Goal: Check status: Check status

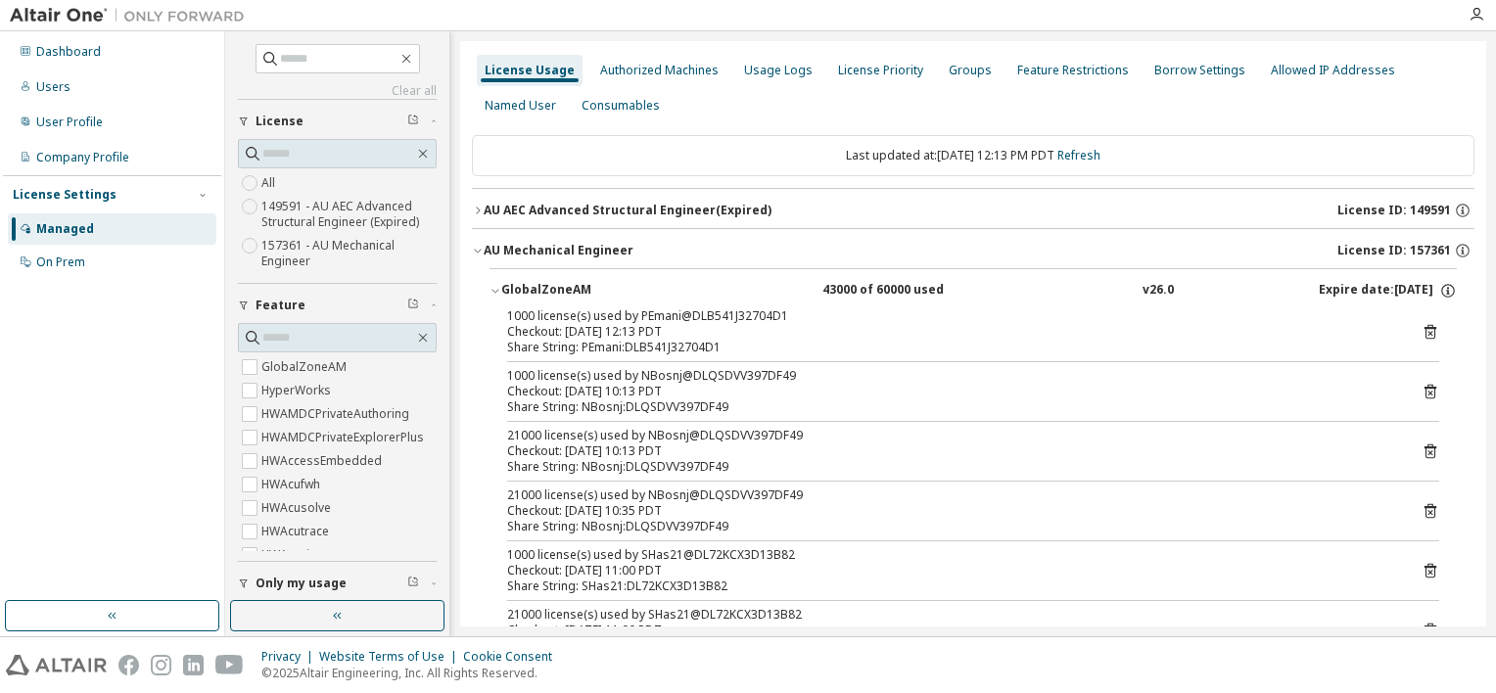
scroll to position [196, 0]
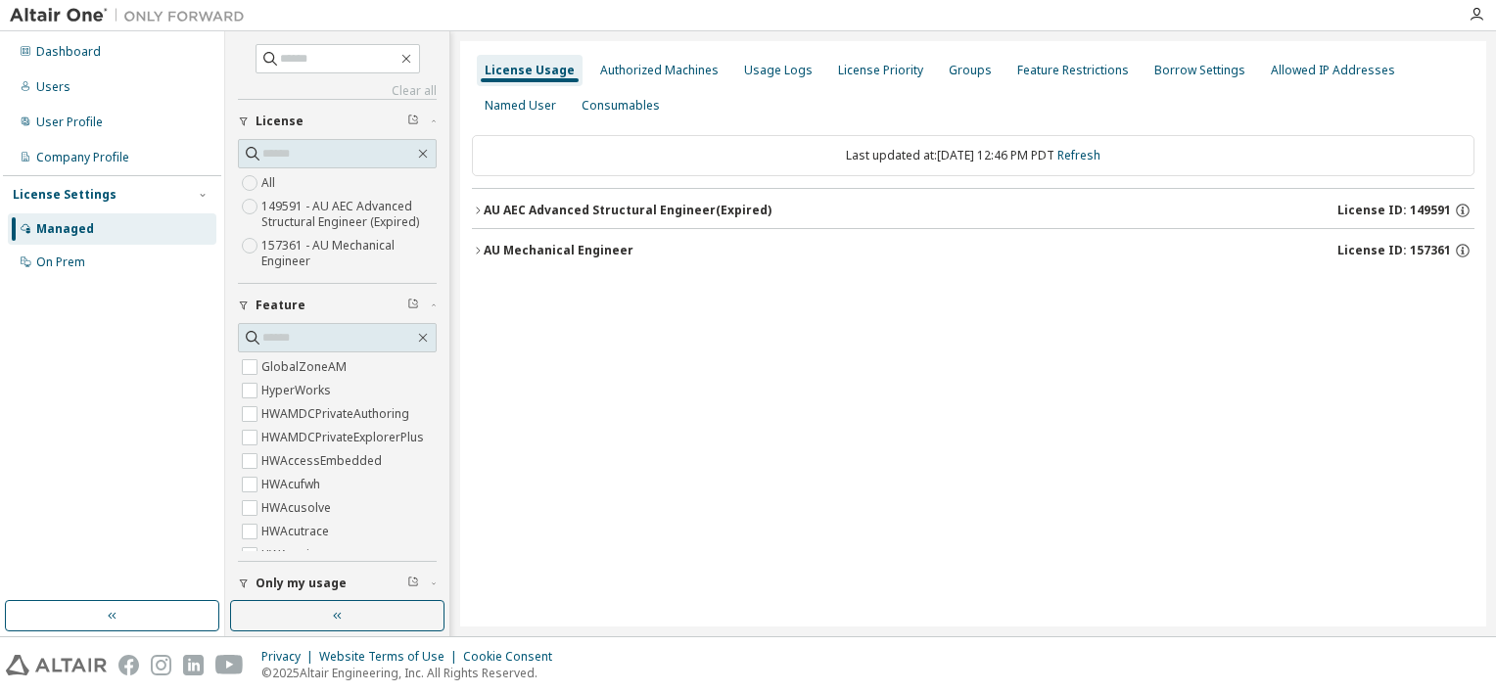
click at [312, 247] on label "157361 - AU Mechanical Engineer" at bounding box center [348, 253] width 175 height 39
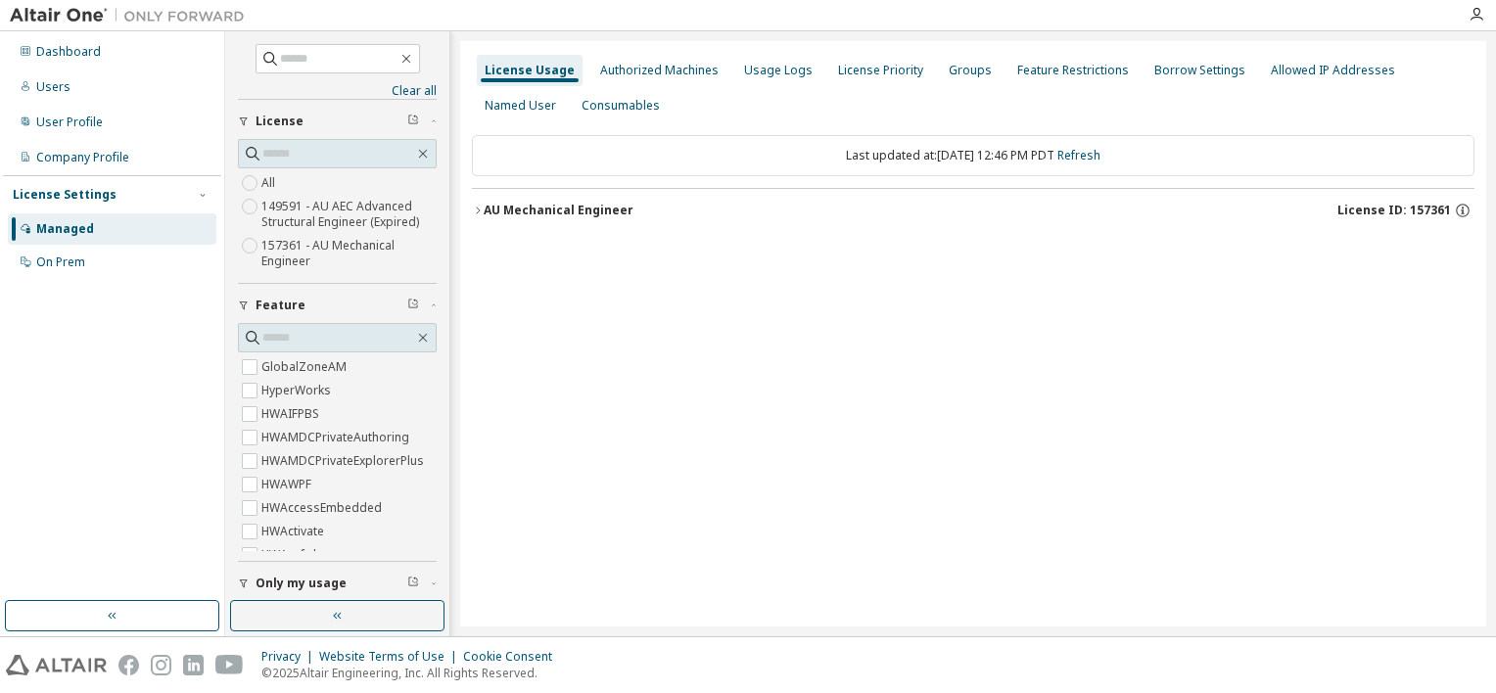
click at [475, 207] on icon "button" at bounding box center [478, 211] width 12 height 12
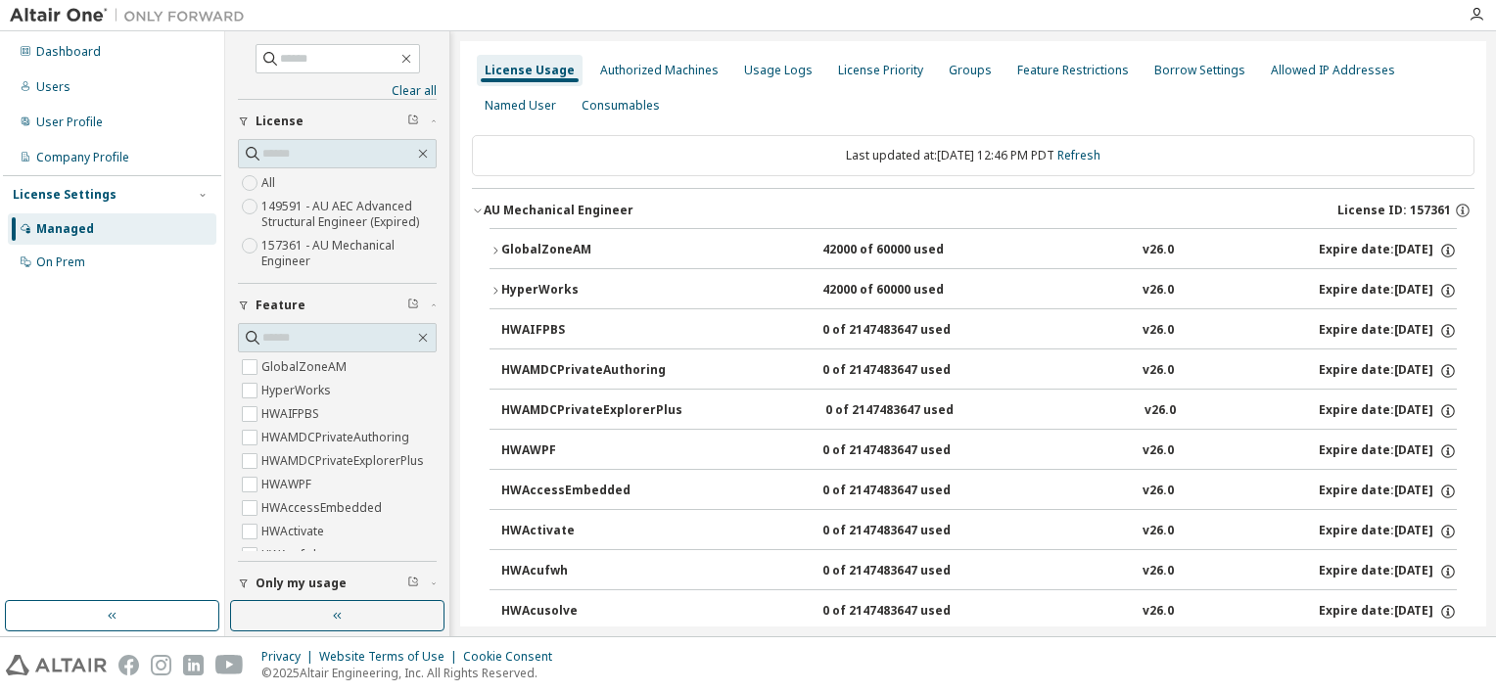
click at [495, 246] on icon "button" at bounding box center [495, 251] width 12 height 12
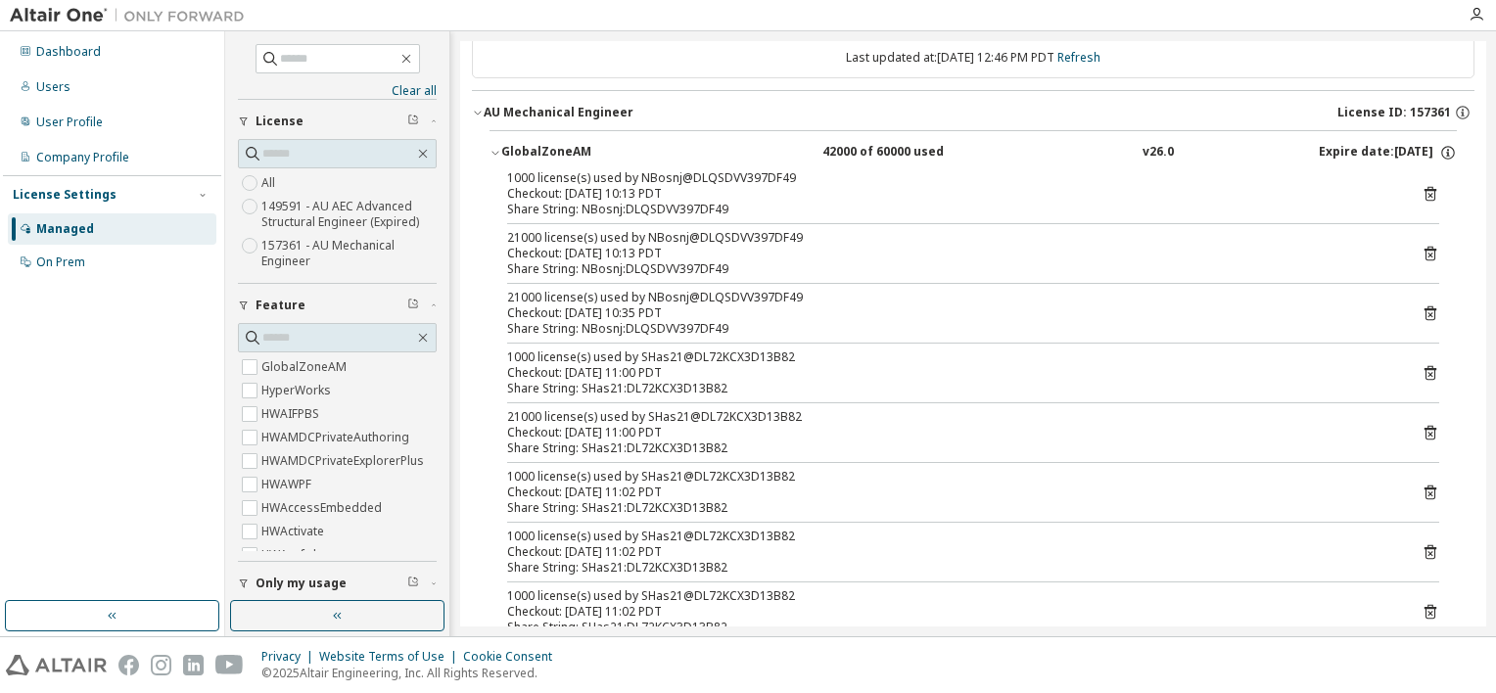
scroll to position [196, 0]
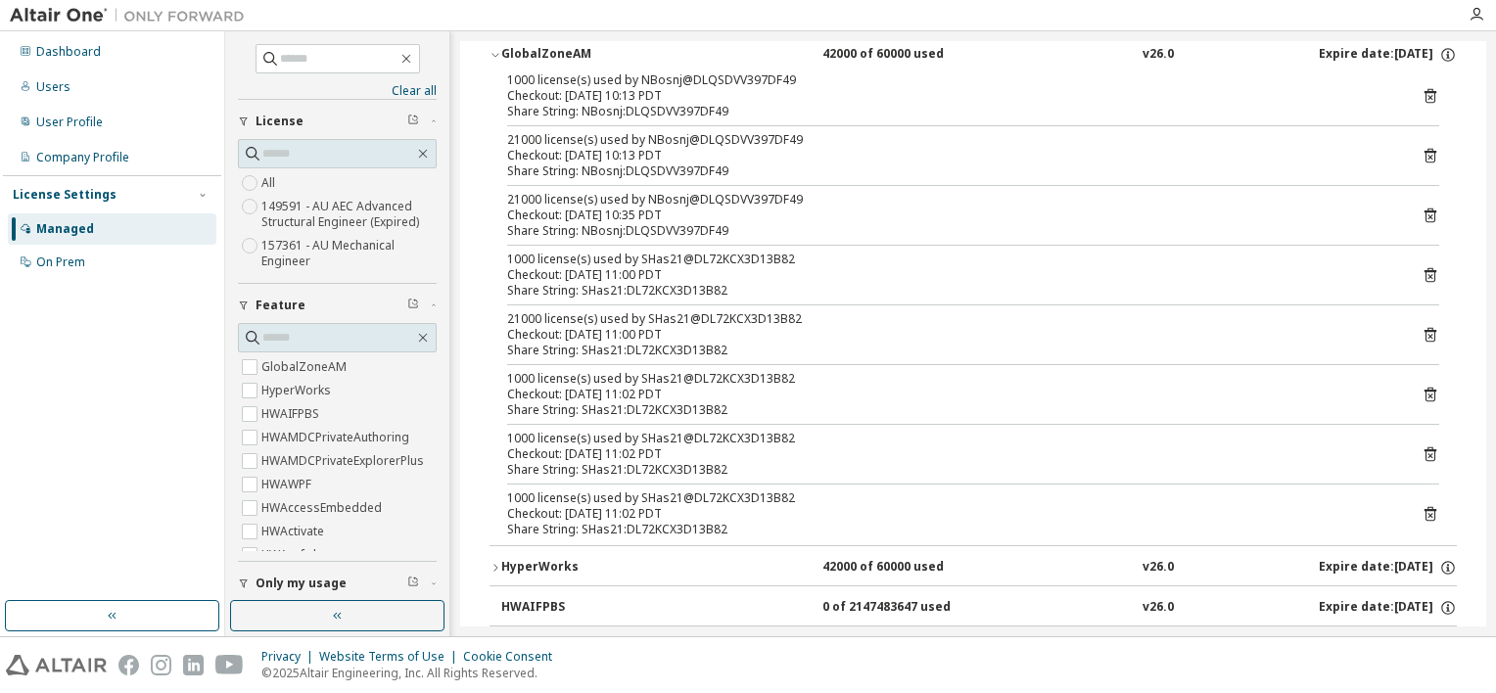
click at [1424, 217] on icon at bounding box center [1430, 215] width 12 height 15
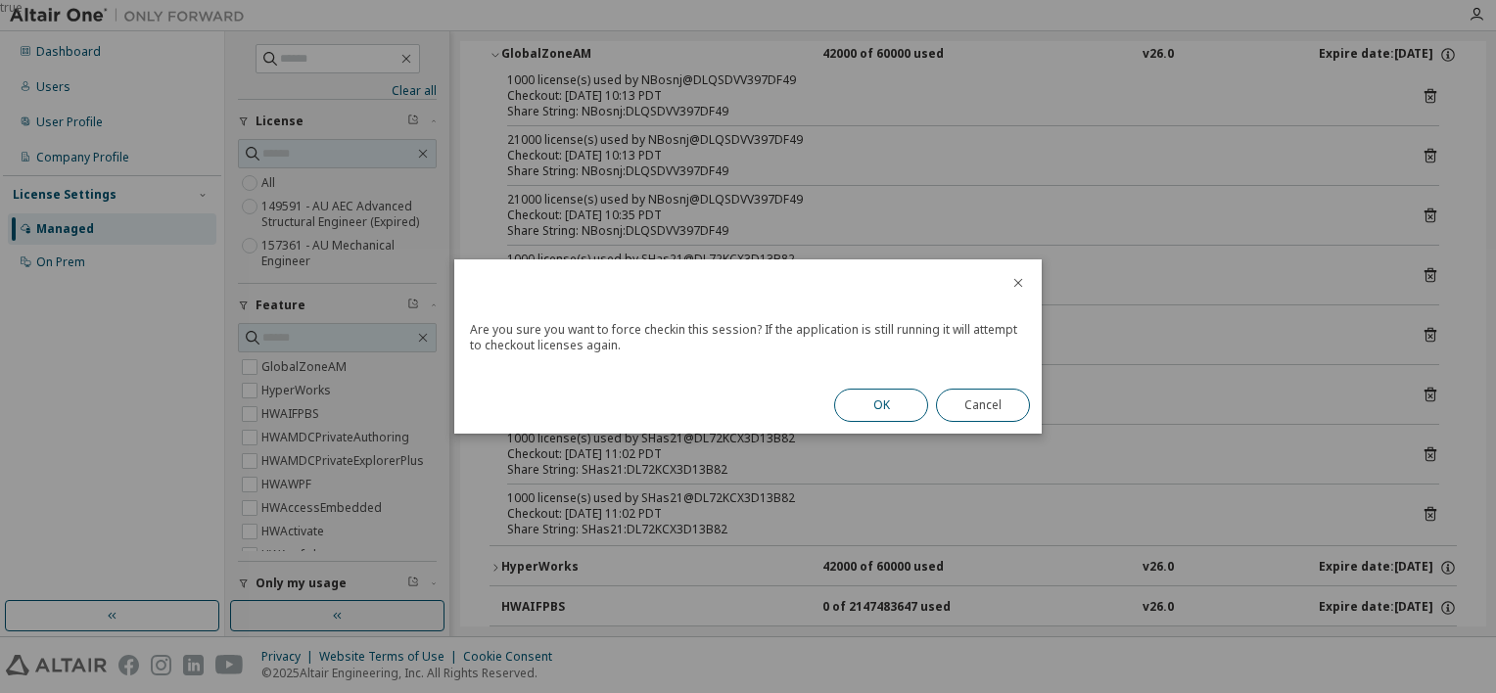
click at [884, 415] on button "OK" at bounding box center [881, 405] width 94 height 33
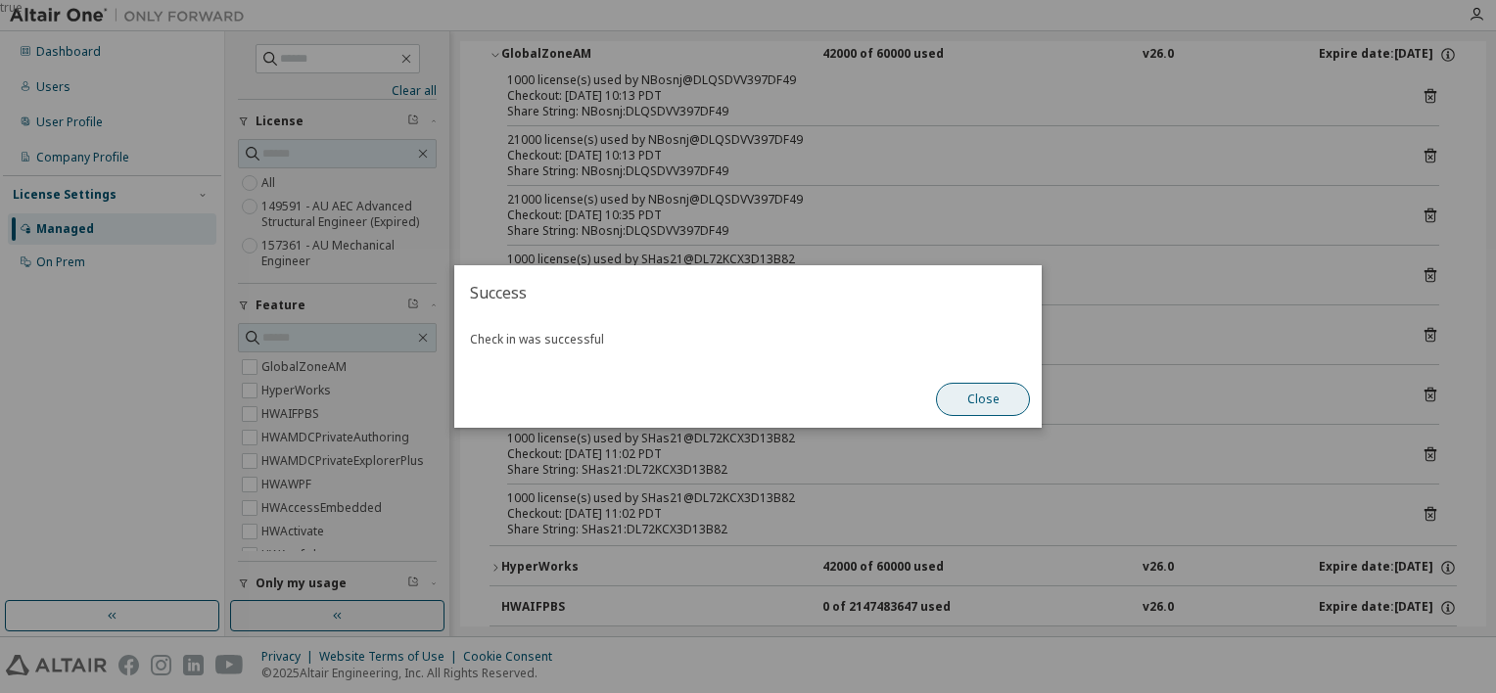
click at [980, 407] on button "Close" at bounding box center [983, 399] width 94 height 33
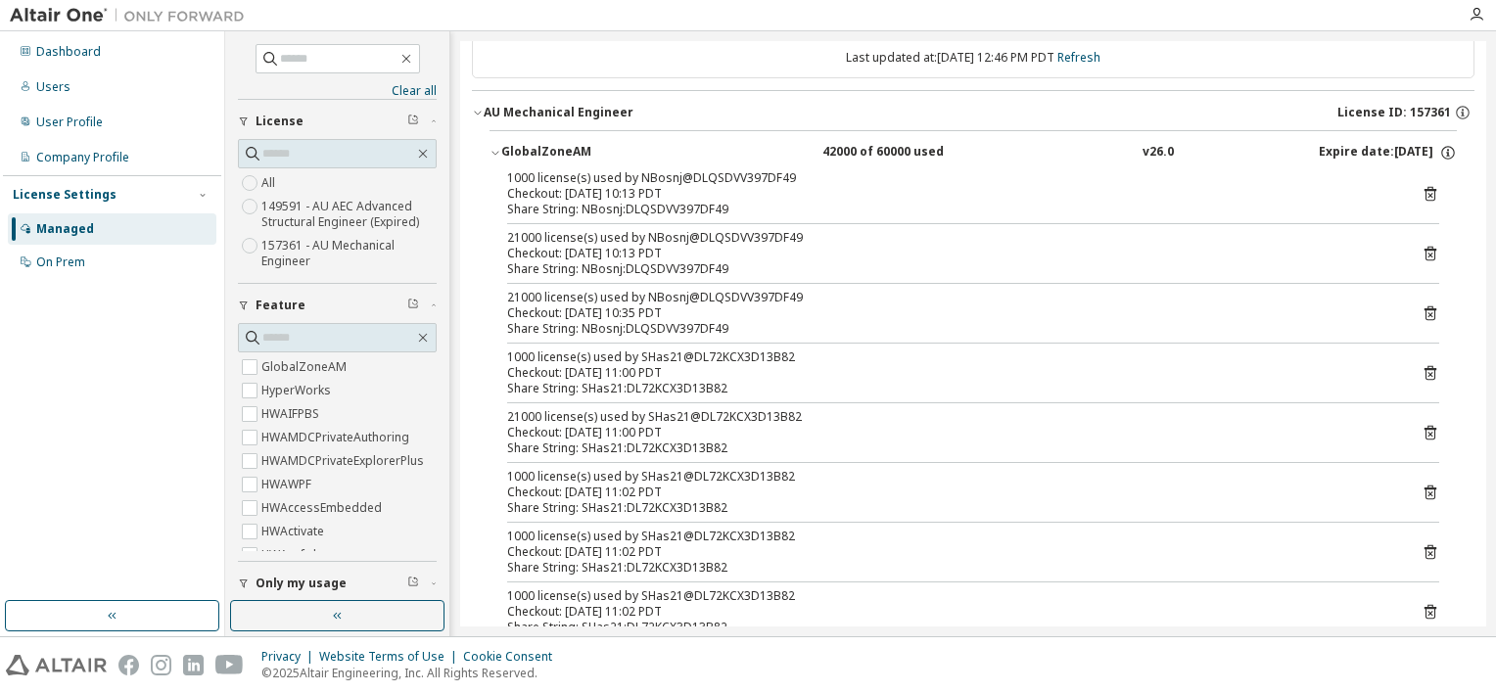
scroll to position [0, 0]
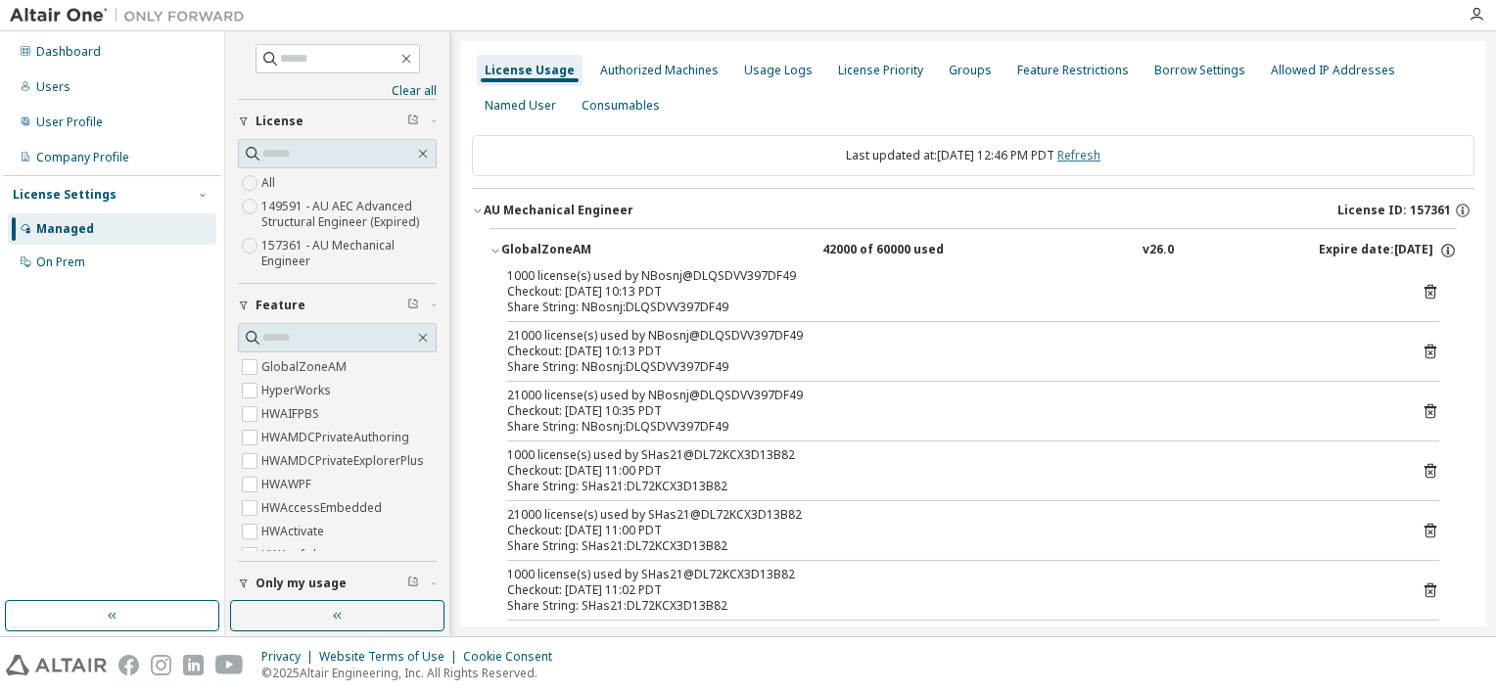
click at [1100, 157] on link "Refresh" at bounding box center [1078, 155] width 43 height 17
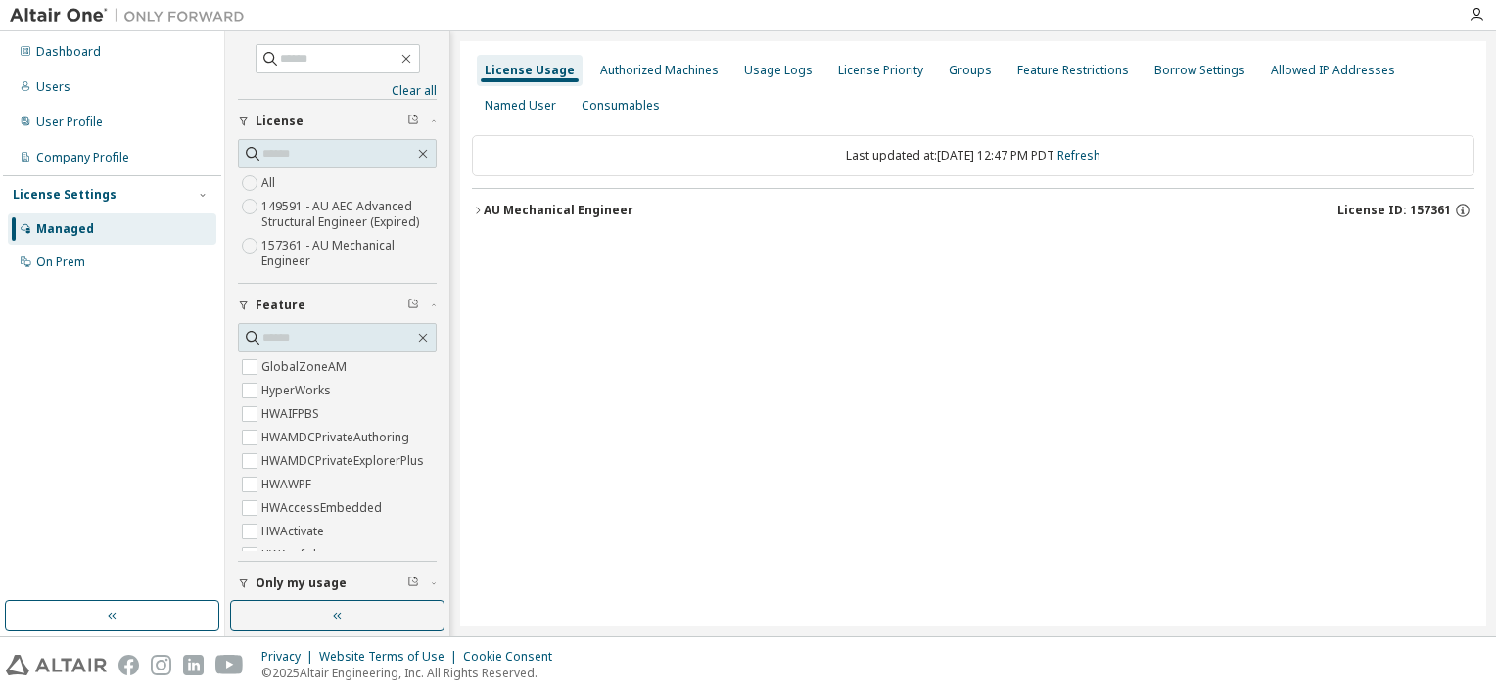
click at [756, 215] on div "AU Mechanical Engineer License ID: 157361" at bounding box center [979, 211] width 990 height 18
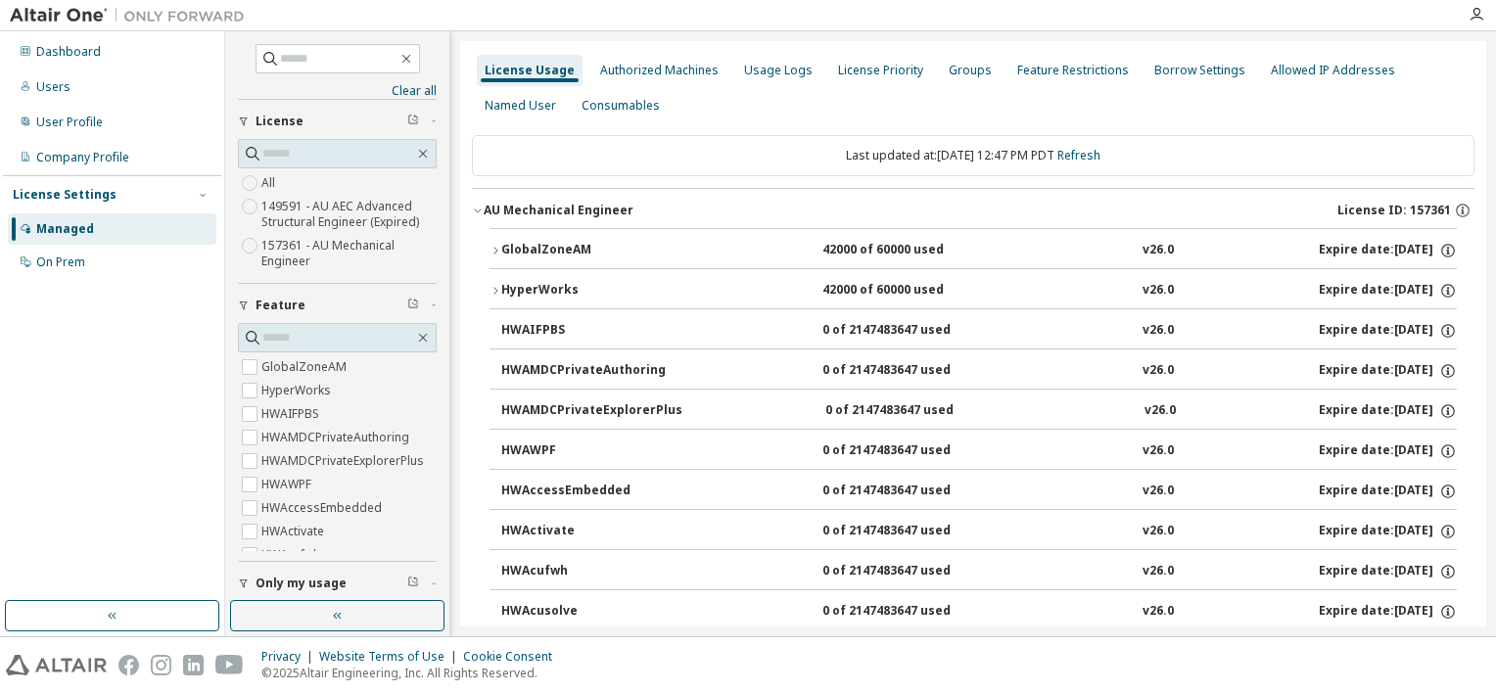
click at [581, 251] on div "GlobalZoneAM" at bounding box center [589, 251] width 176 height 18
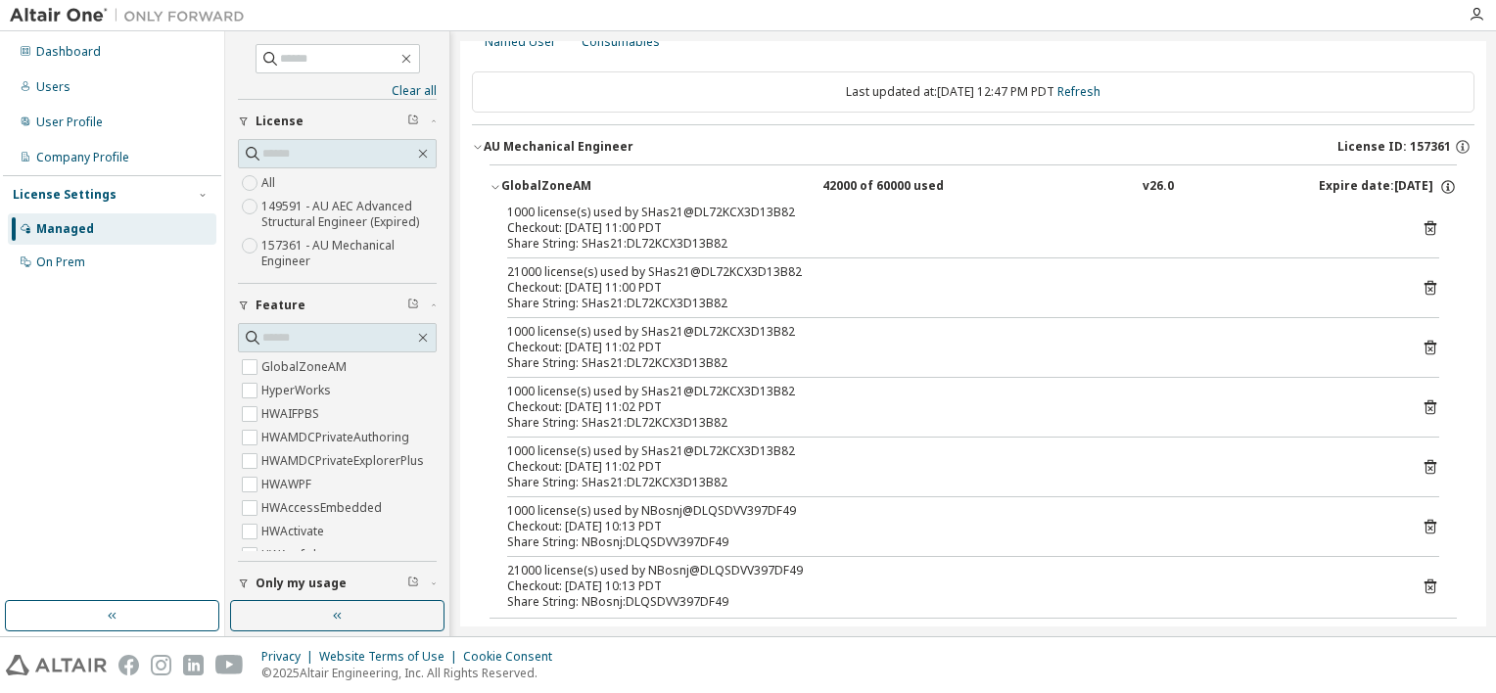
scroll to position [98, 0]
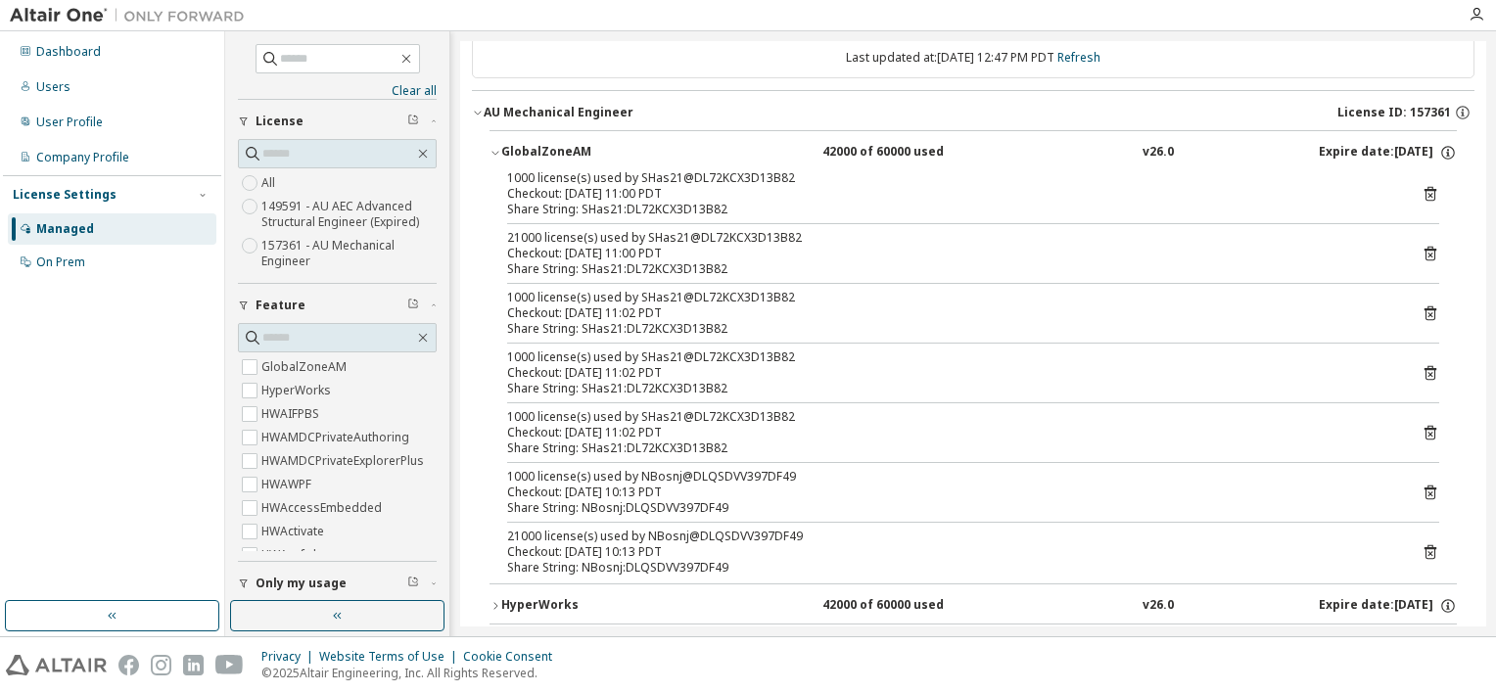
click at [1423, 489] on icon at bounding box center [1430, 493] width 18 height 18
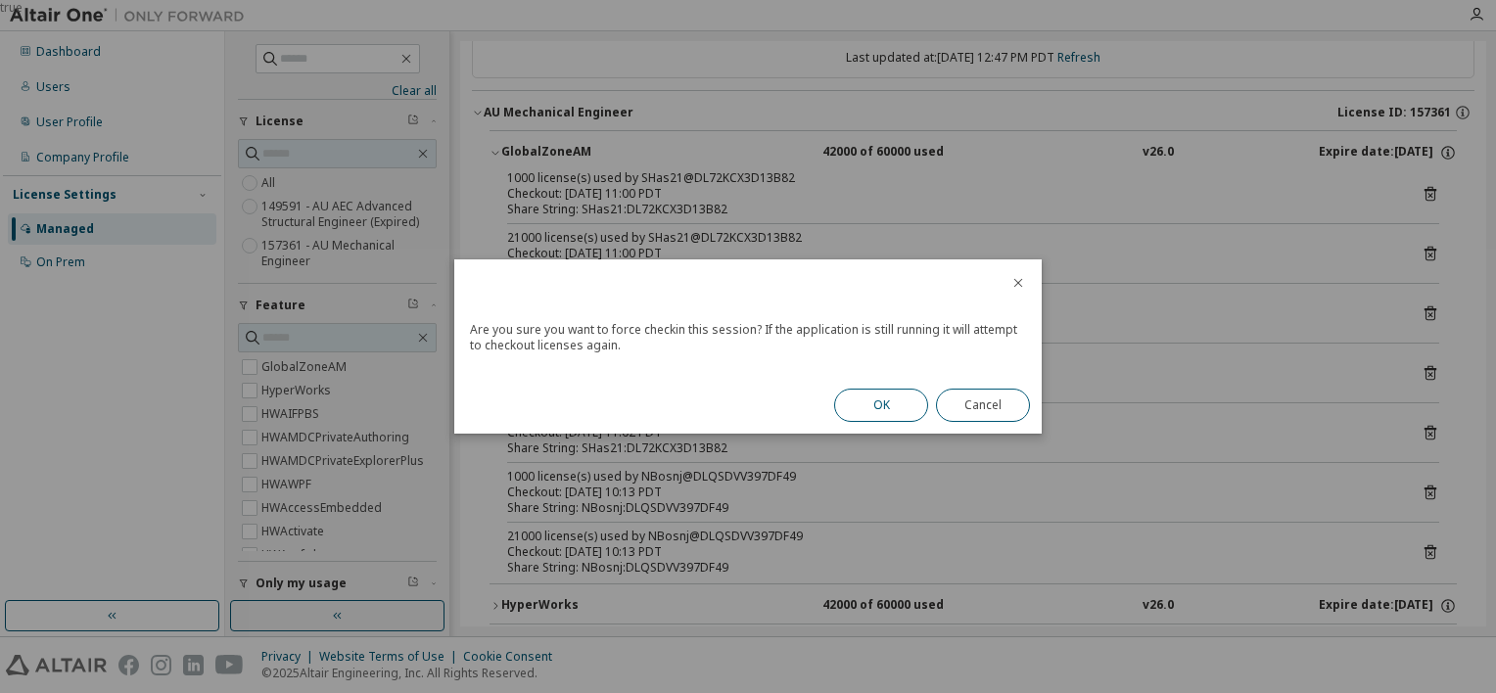
click at [885, 403] on button "OK" at bounding box center [881, 405] width 94 height 33
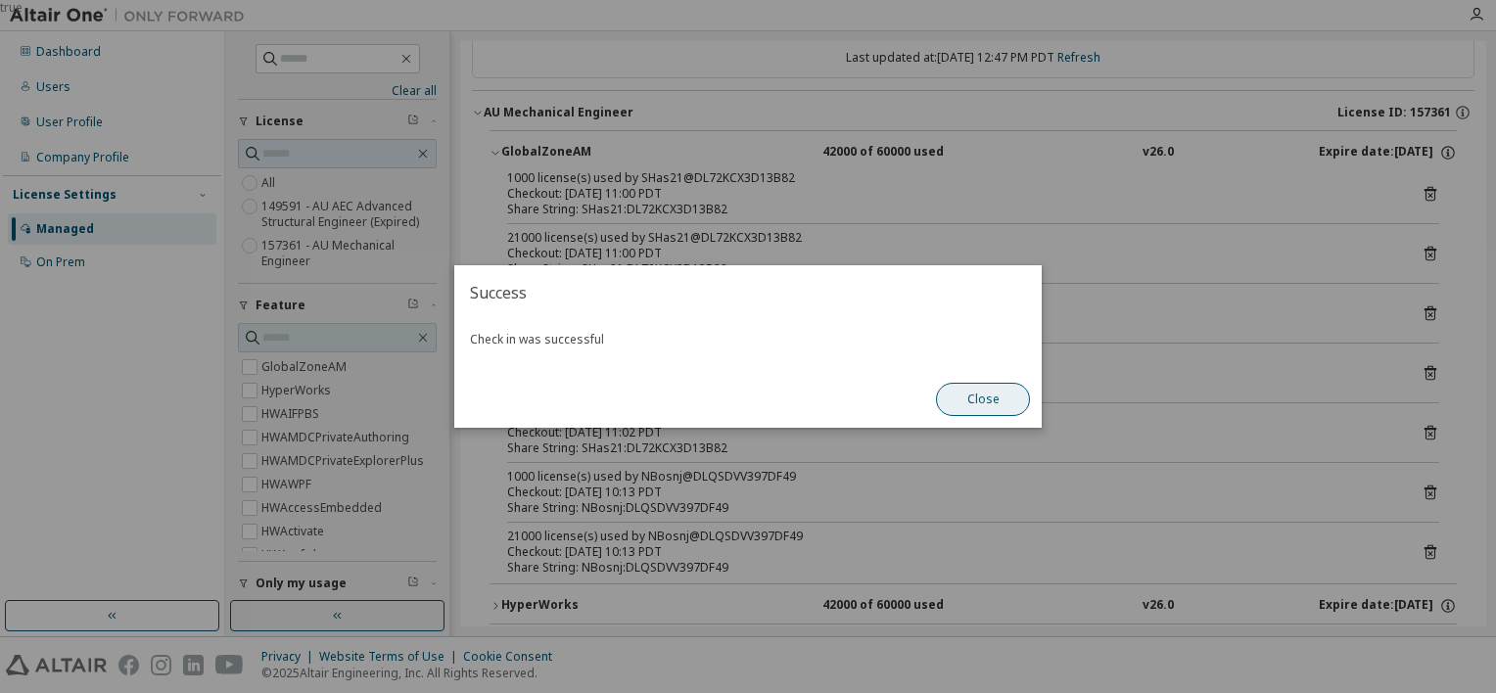
click at [967, 412] on button "Close" at bounding box center [983, 399] width 94 height 33
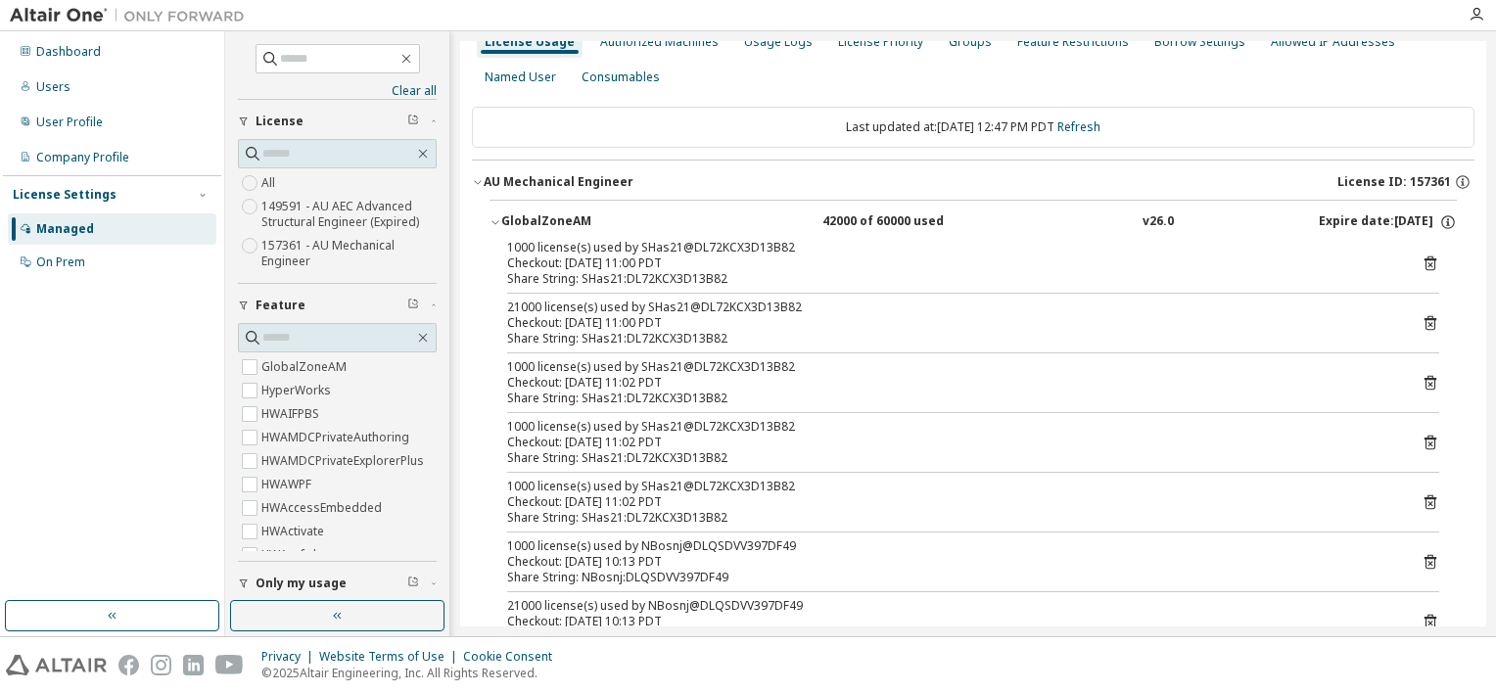
scroll to position [0, 0]
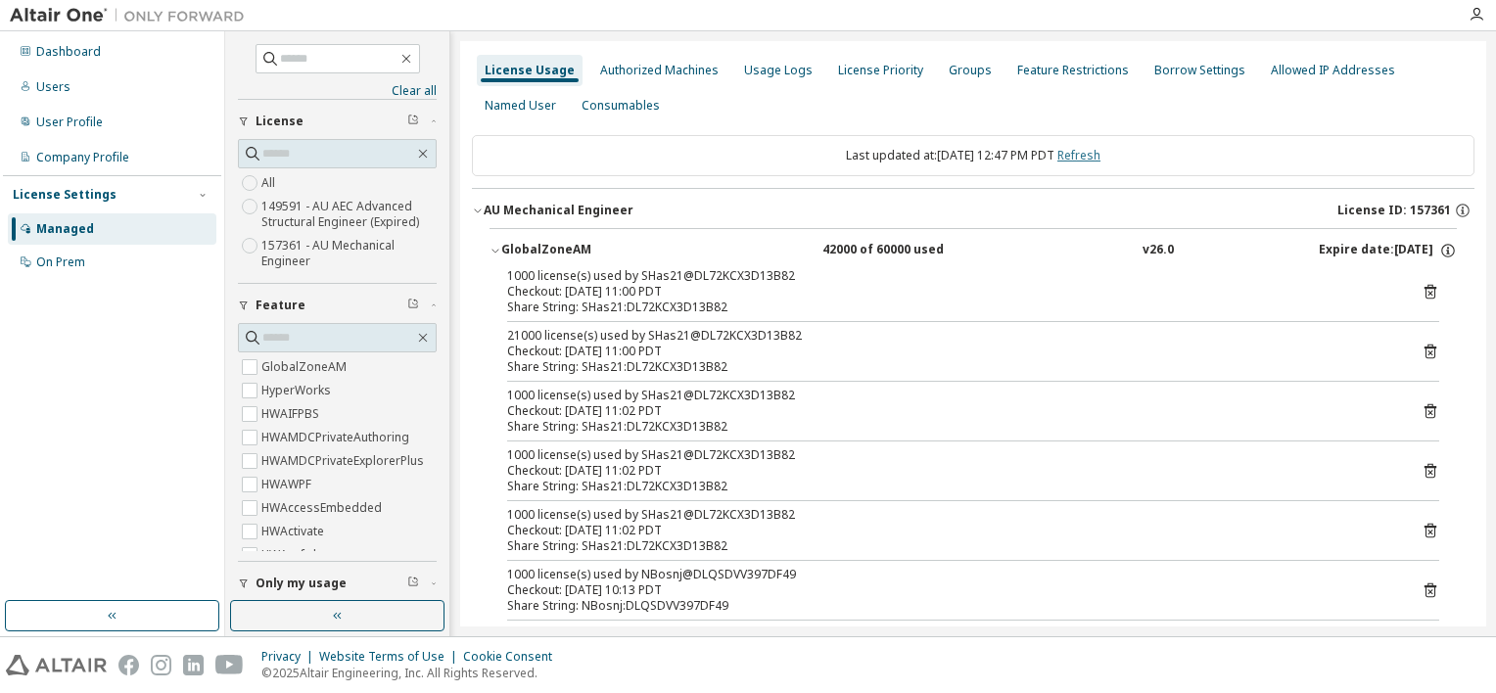
click at [1095, 153] on link "Refresh" at bounding box center [1078, 155] width 43 height 17
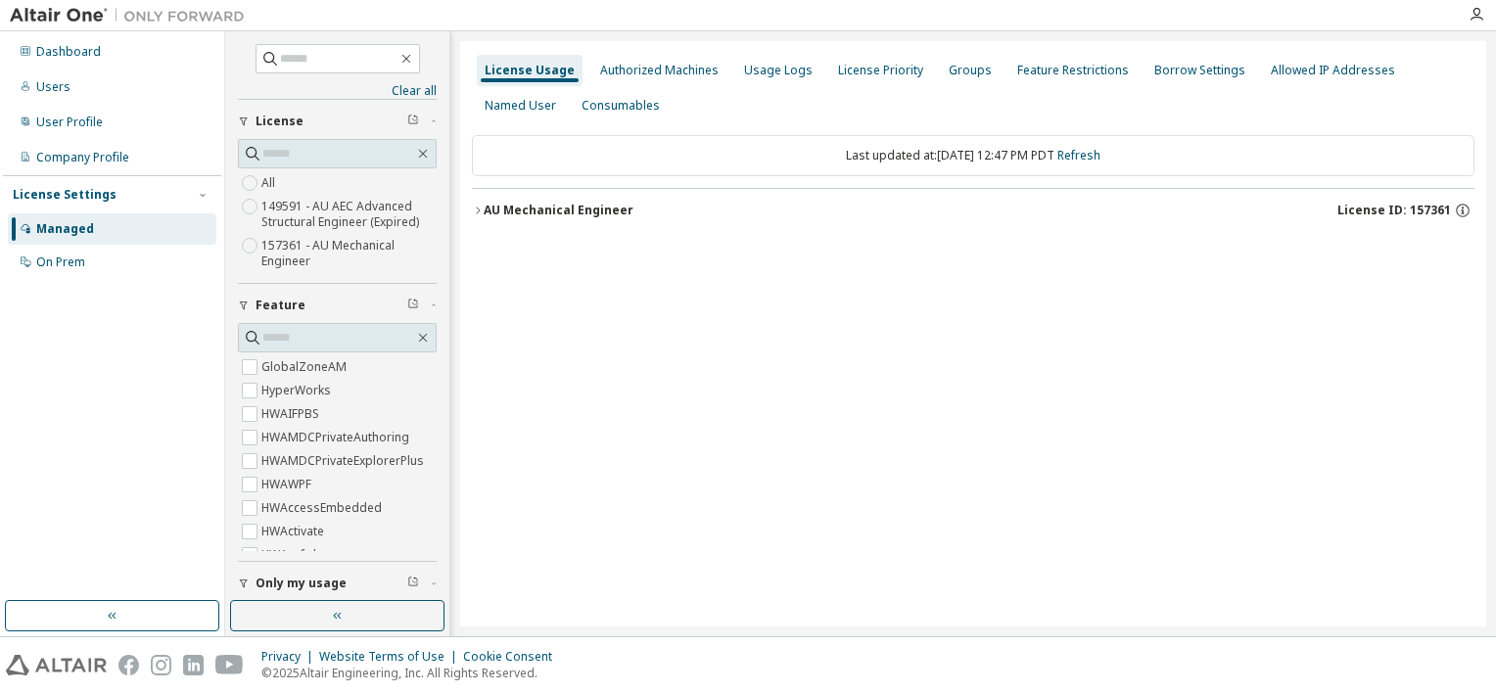
click at [611, 199] on button "AU Mechanical Engineer License ID: 157361" at bounding box center [973, 210] width 1002 height 43
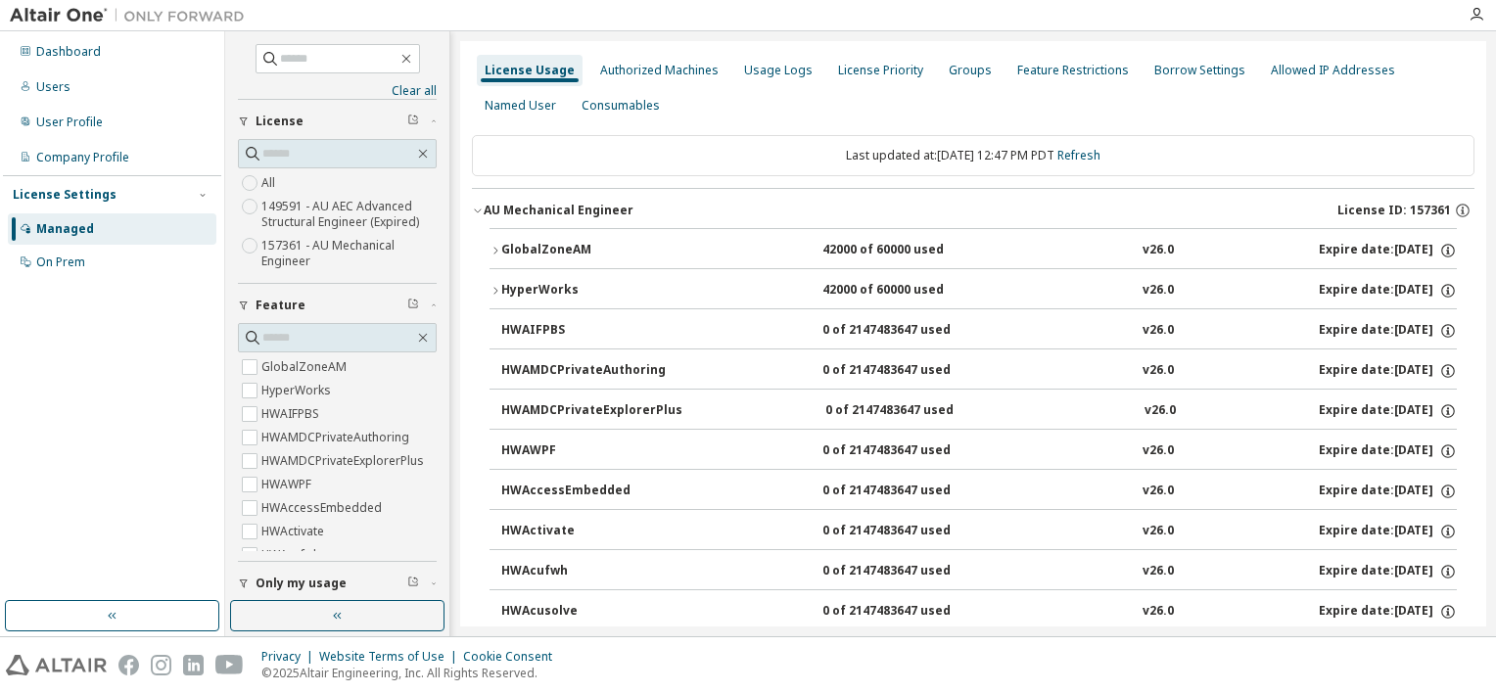
click at [685, 253] on div "GlobalZoneAM 42000 of 60000 used v26.0 Expire date: [DATE]" at bounding box center [978, 251] width 955 height 18
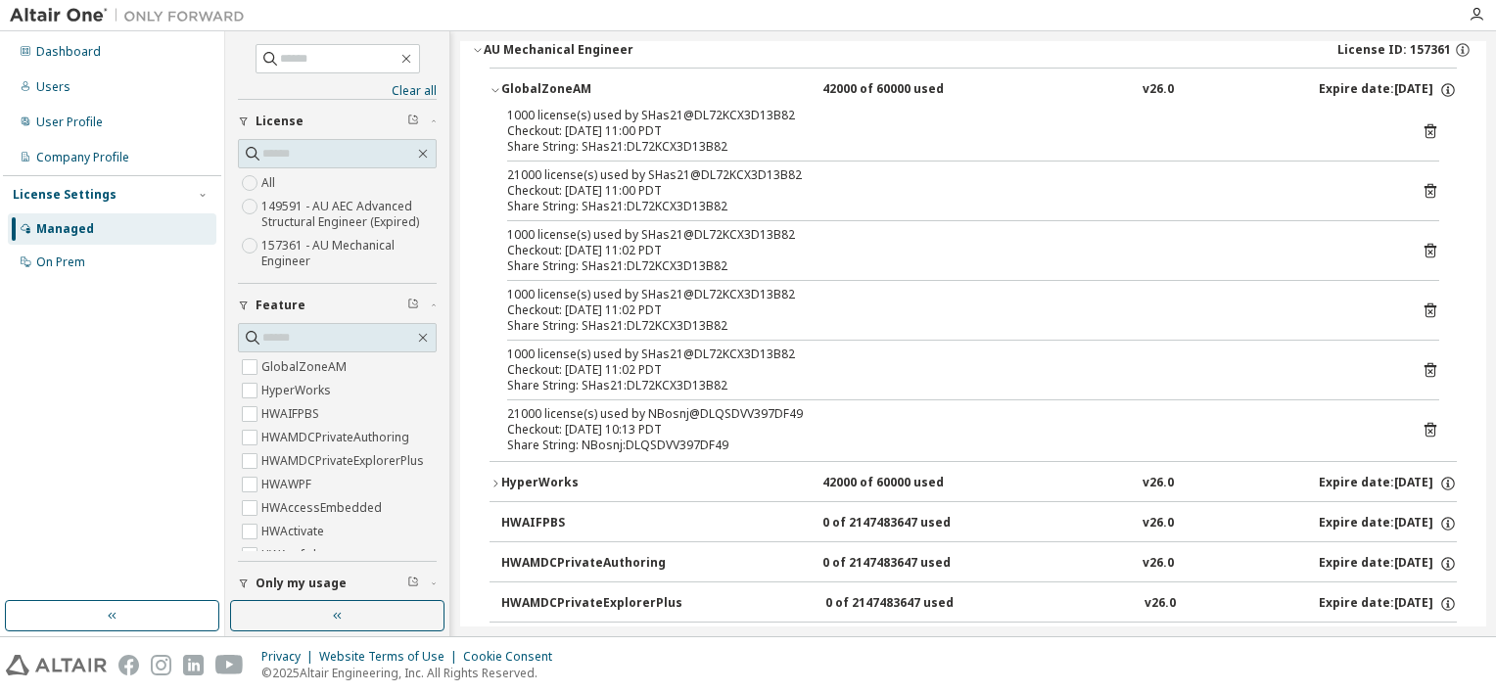
scroll to position [196, 0]
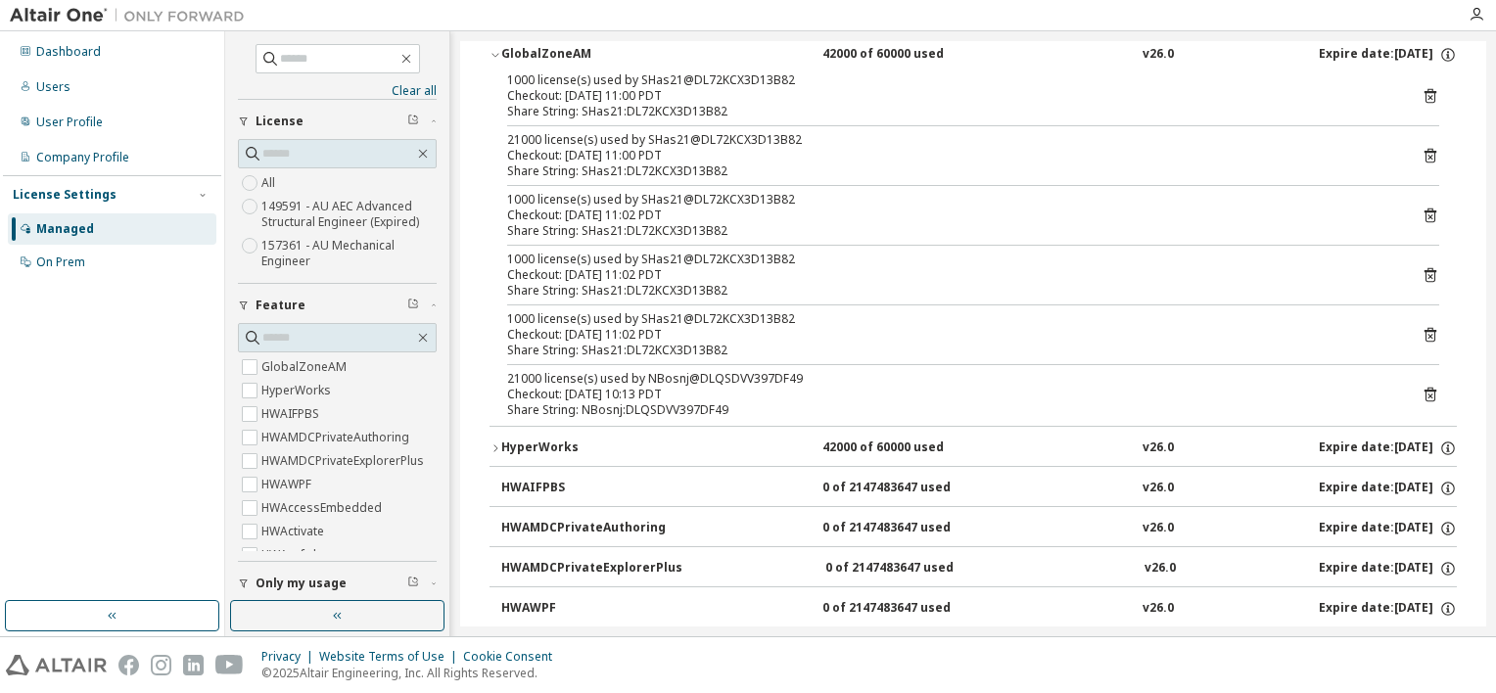
click at [1423, 391] on icon at bounding box center [1430, 395] width 18 height 18
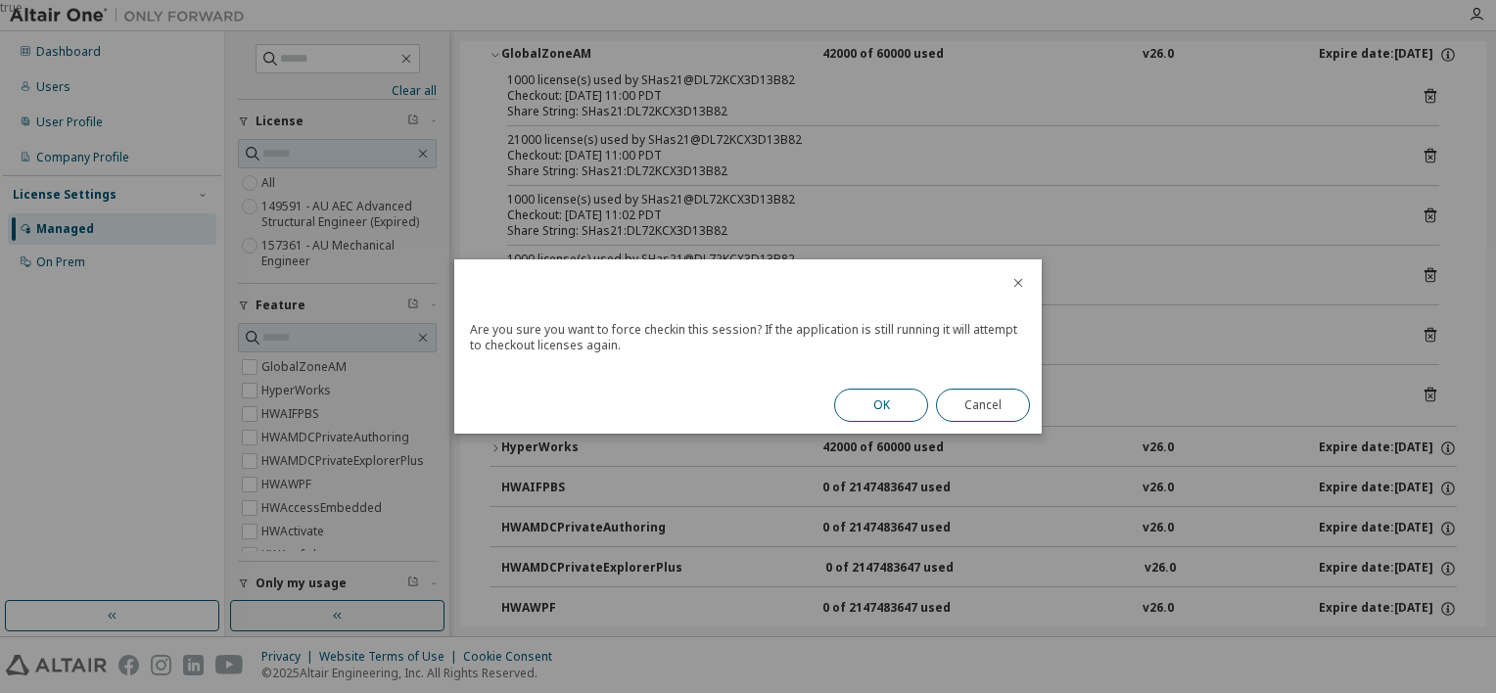
click at [889, 395] on button "OK" at bounding box center [881, 405] width 94 height 33
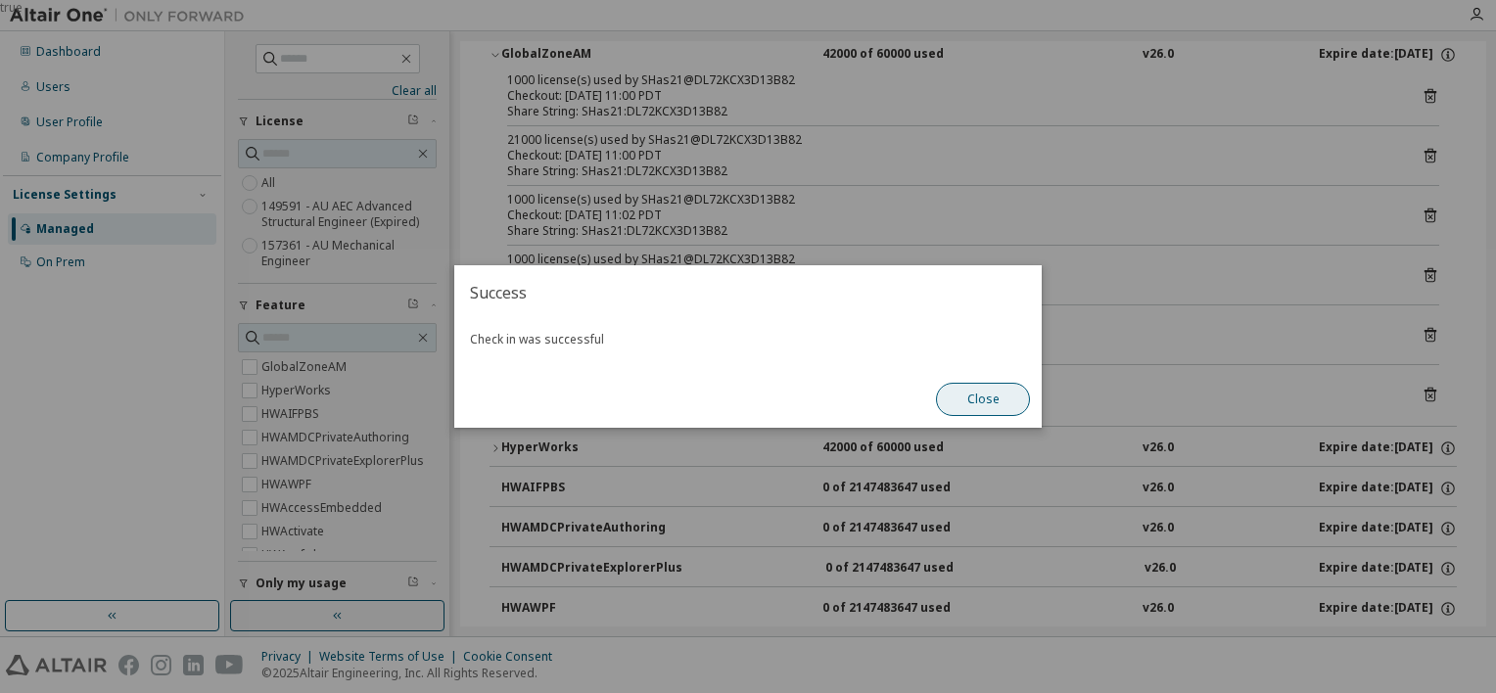
click at [957, 392] on button "Close" at bounding box center [983, 399] width 94 height 33
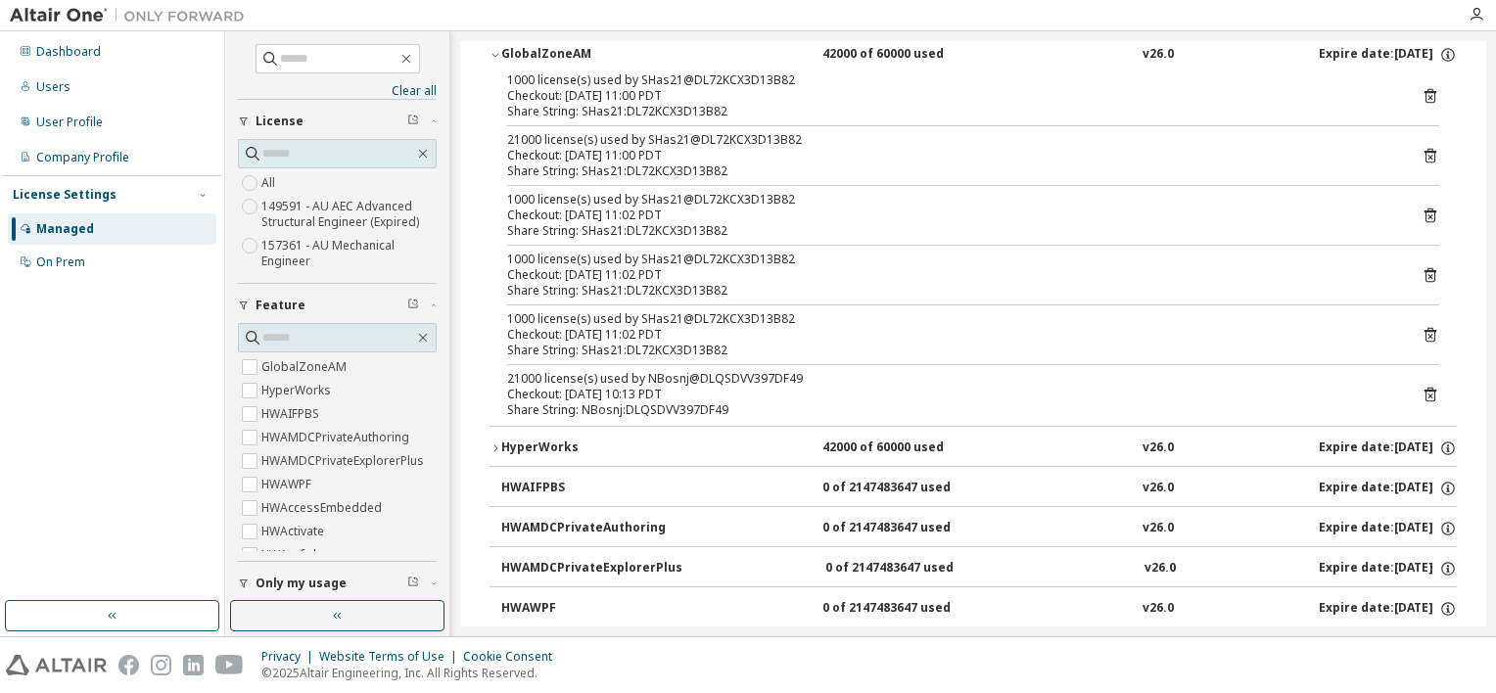
scroll to position [0, 0]
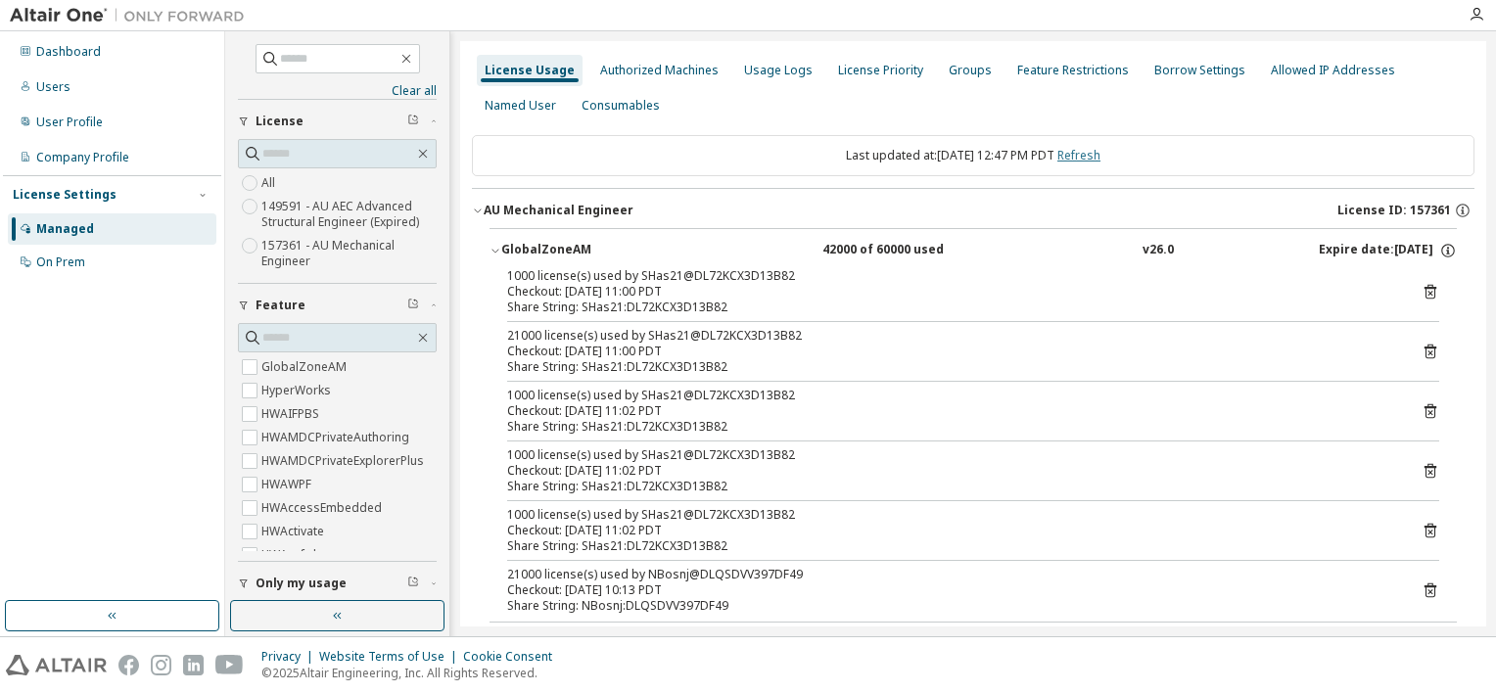
click at [1082, 153] on link "Refresh" at bounding box center [1078, 155] width 43 height 17
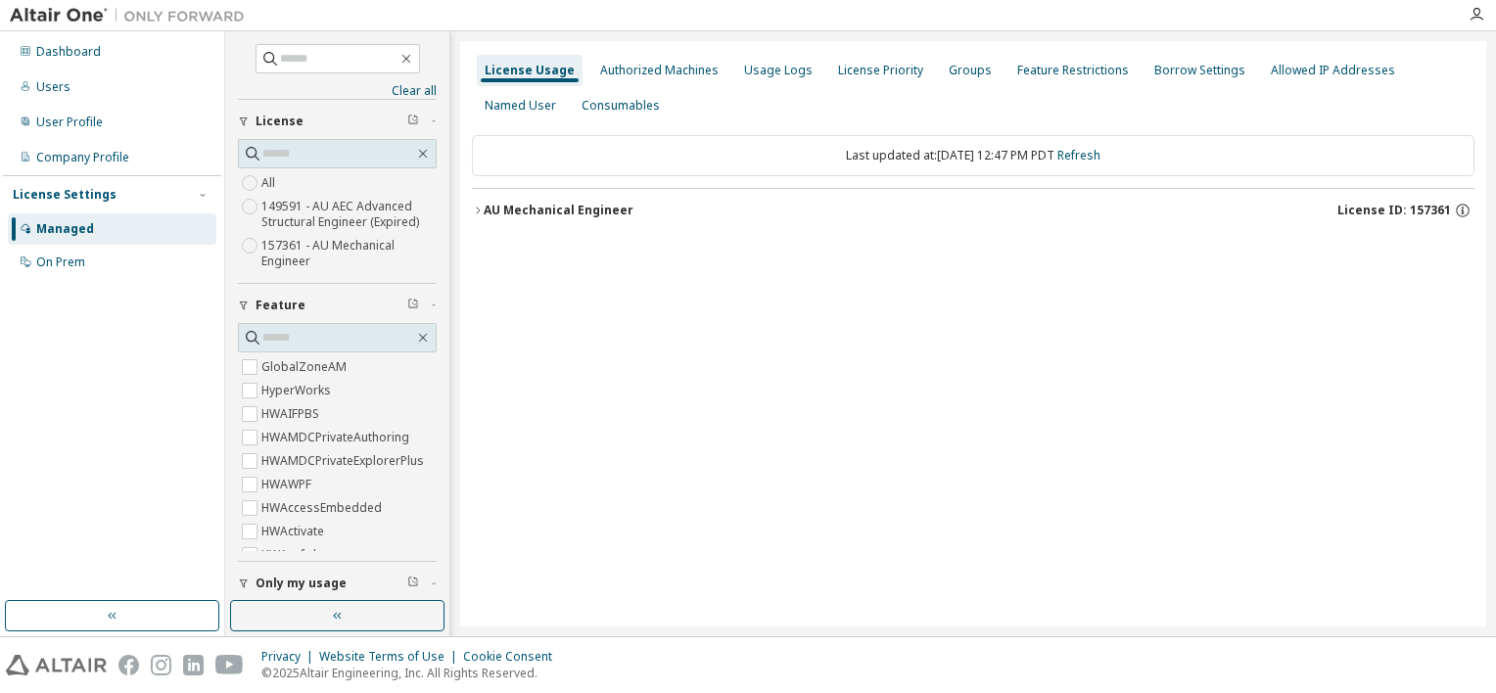
click at [497, 202] on div "AU Mechanical Engineer License ID: 157361" at bounding box center [979, 211] width 990 height 18
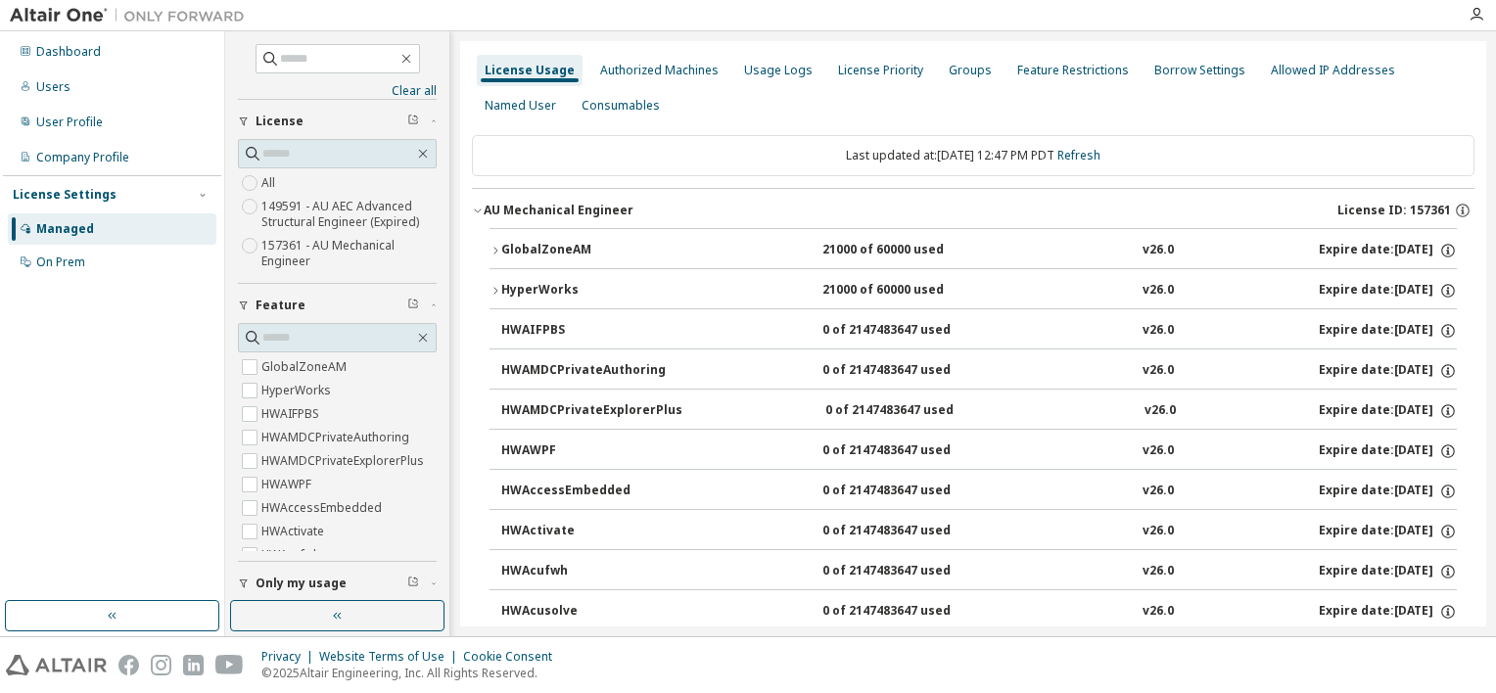
click at [780, 254] on div "GlobalZoneAM 21000 of 60000 used v26.0 Expire date: [DATE]" at bounding box center [978, 251] width 955 height 18
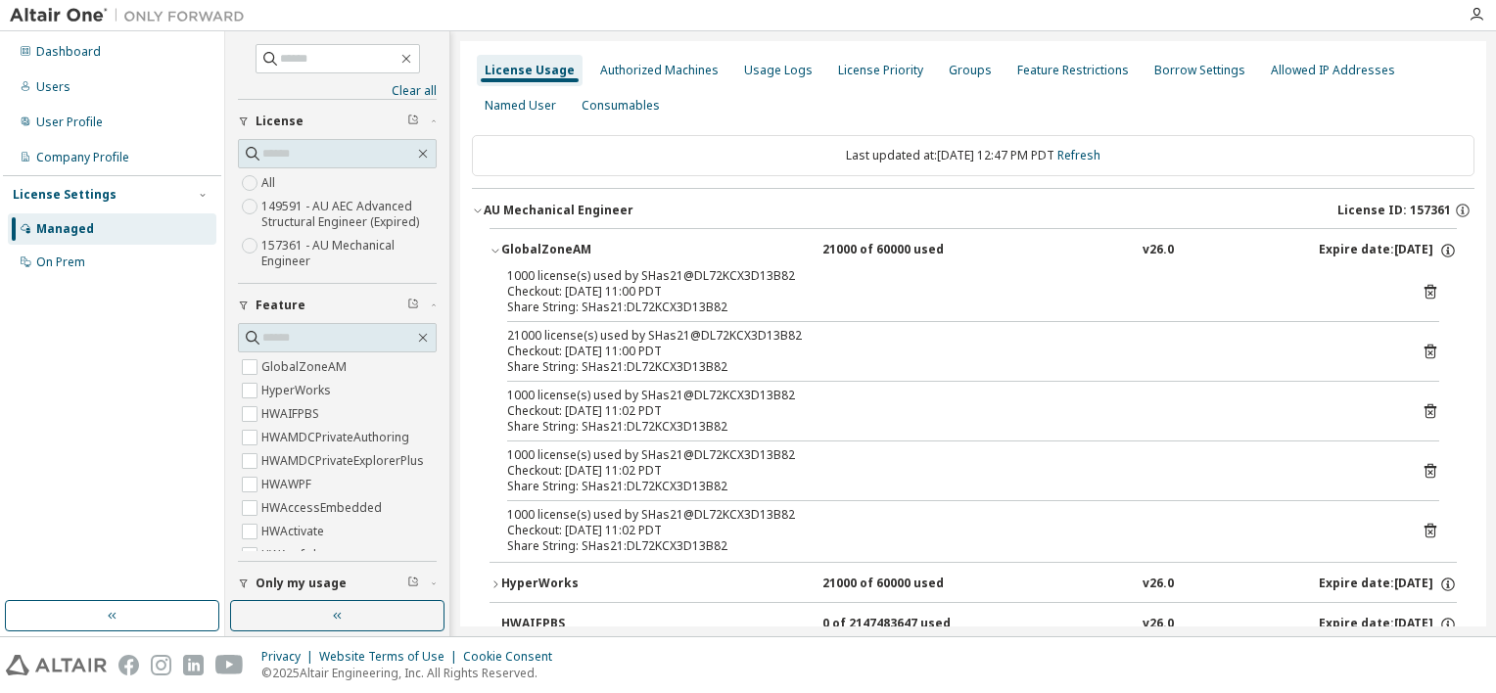
click at [523, 209] on div "AU Mechanical Engineer" at bounding box center [559, 211] width 150 height 16
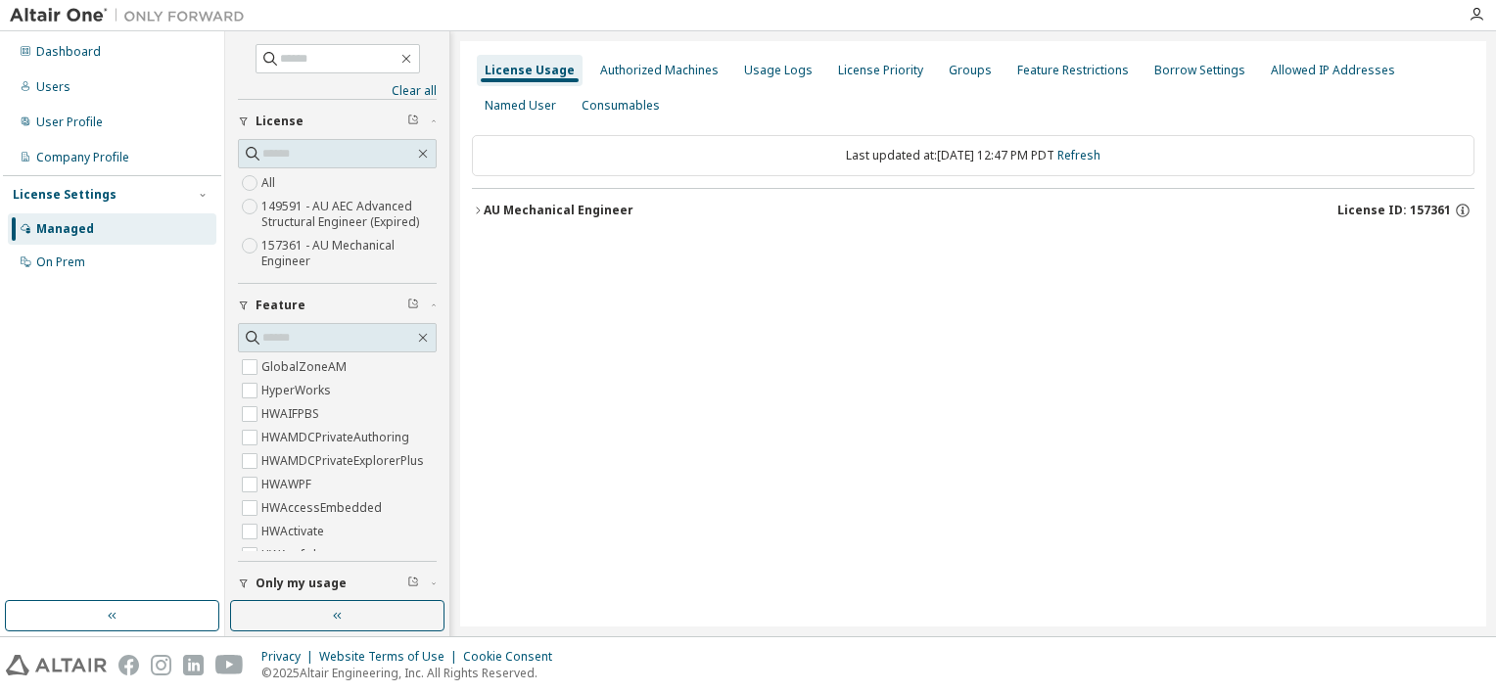
click at [484, 216] on div "AU Mechanical Engineer" at bounding box center [559, 211] width 150 height 16
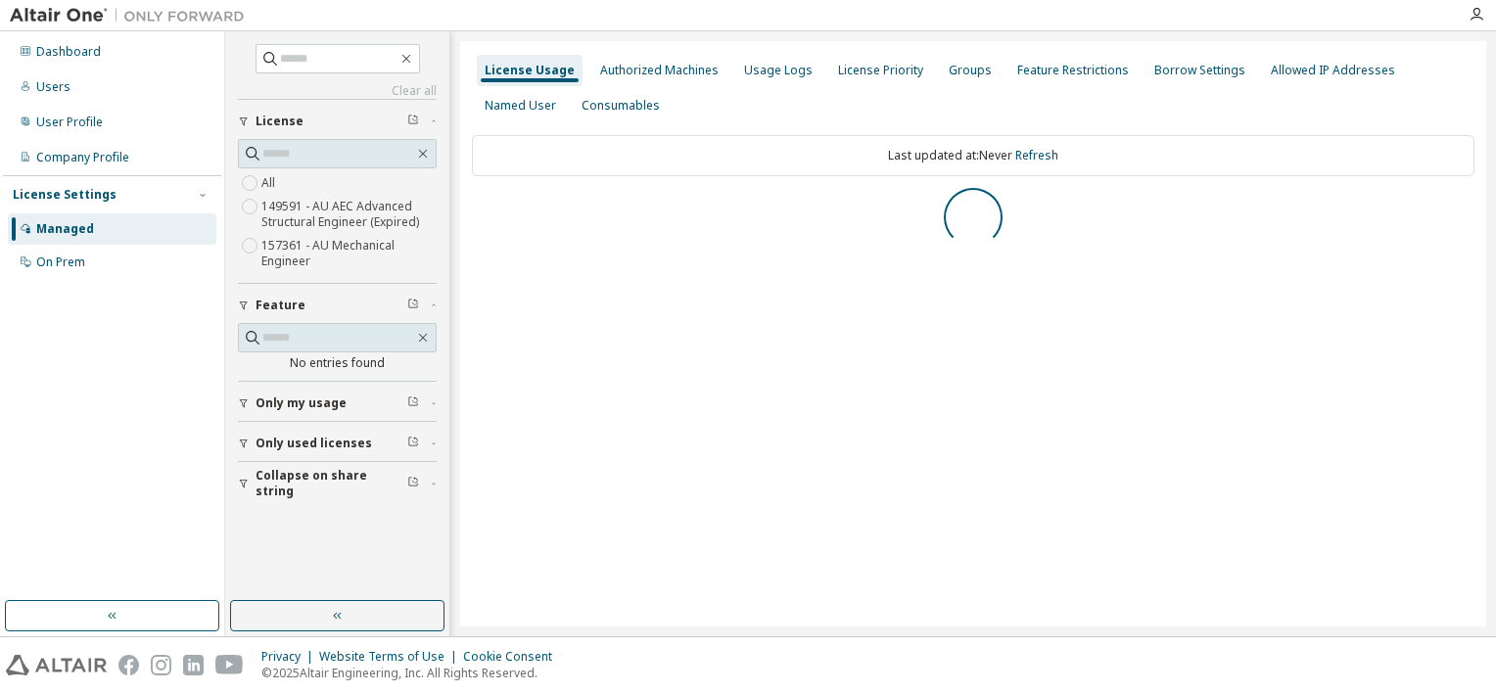
click at [349, 258] on label "157361 - AU Mechanical Engineer" at bounding box center [348, 253] width 175 height 39
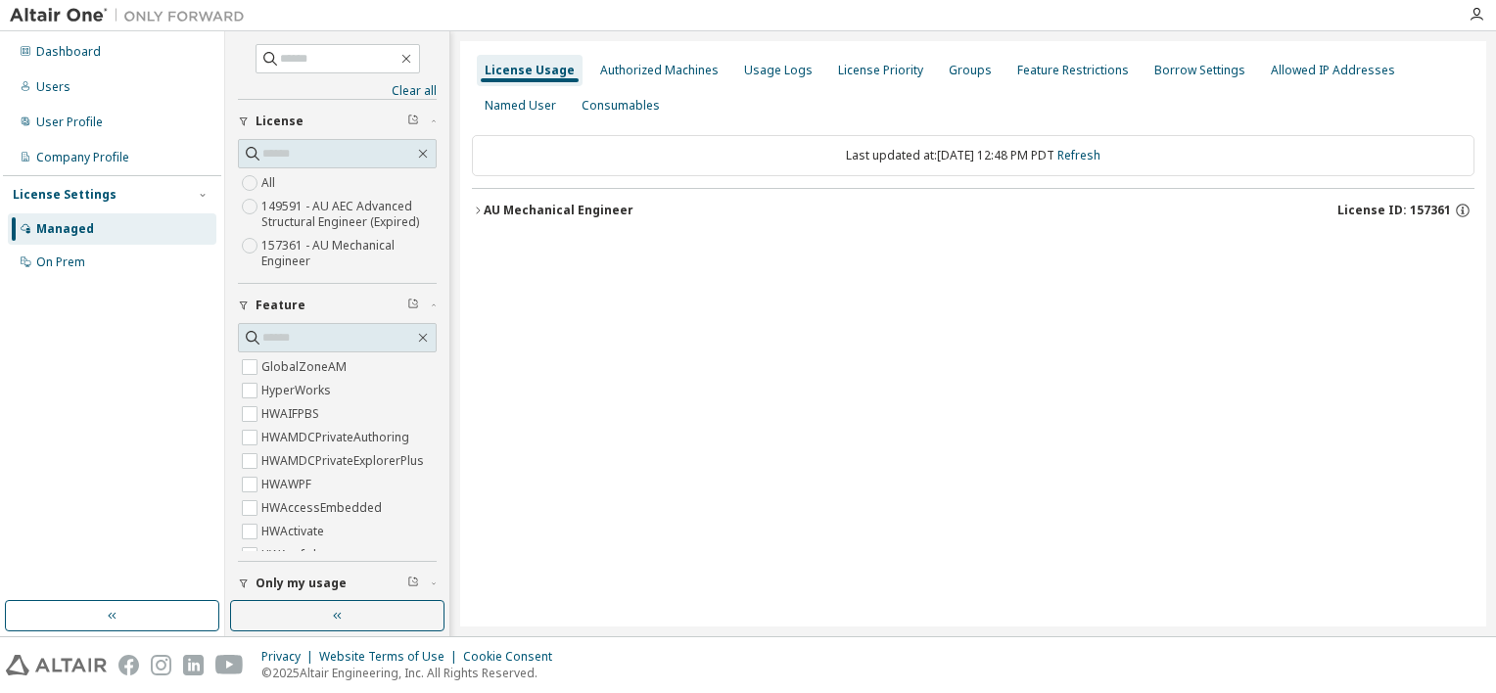
click at [603, 210] on div "AU Mechanical Engineer" at bounding box center [559, 211] width 150 height 16
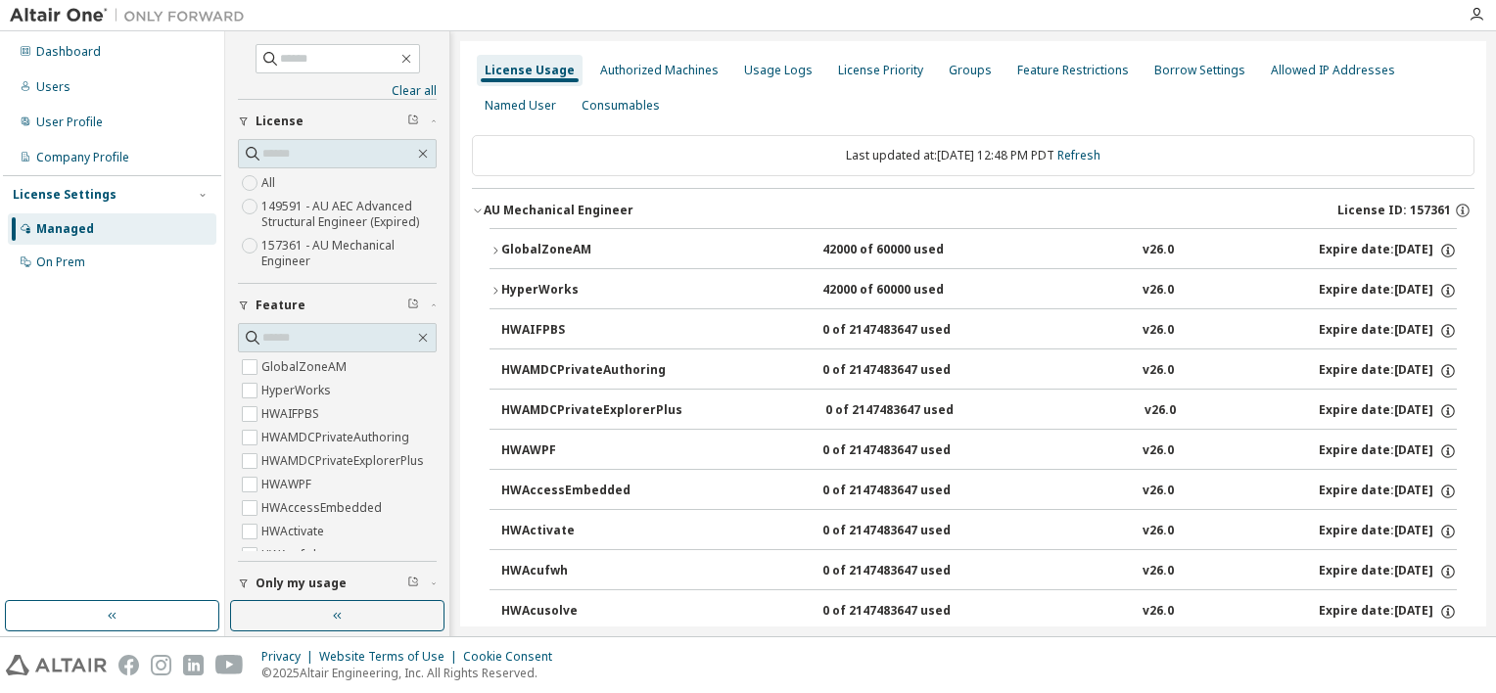
click at [525, 259] on button "GlobalZoneAM 42000 of 60000 used v26.0 Expire date: [DATE]" at bounding box center [972, 250] width 967 height 43
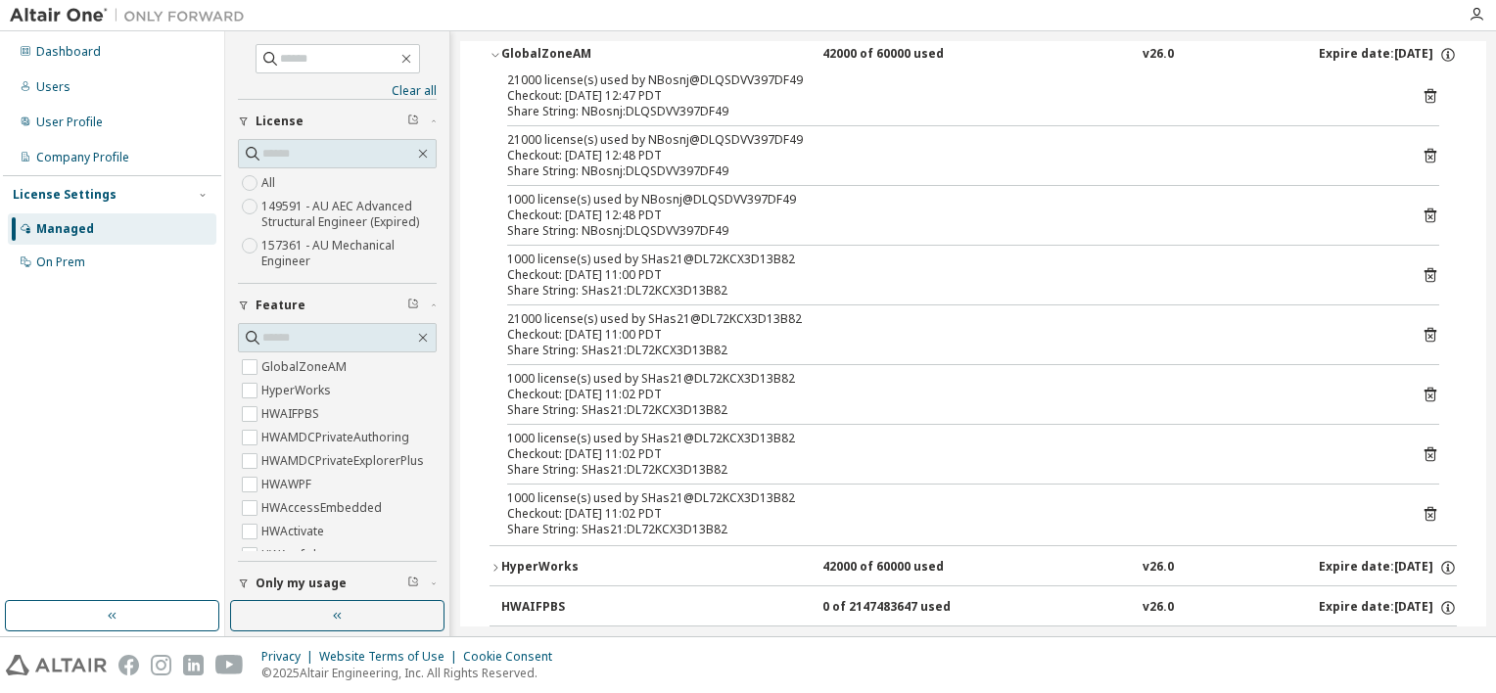
scroll to position [98, 0]
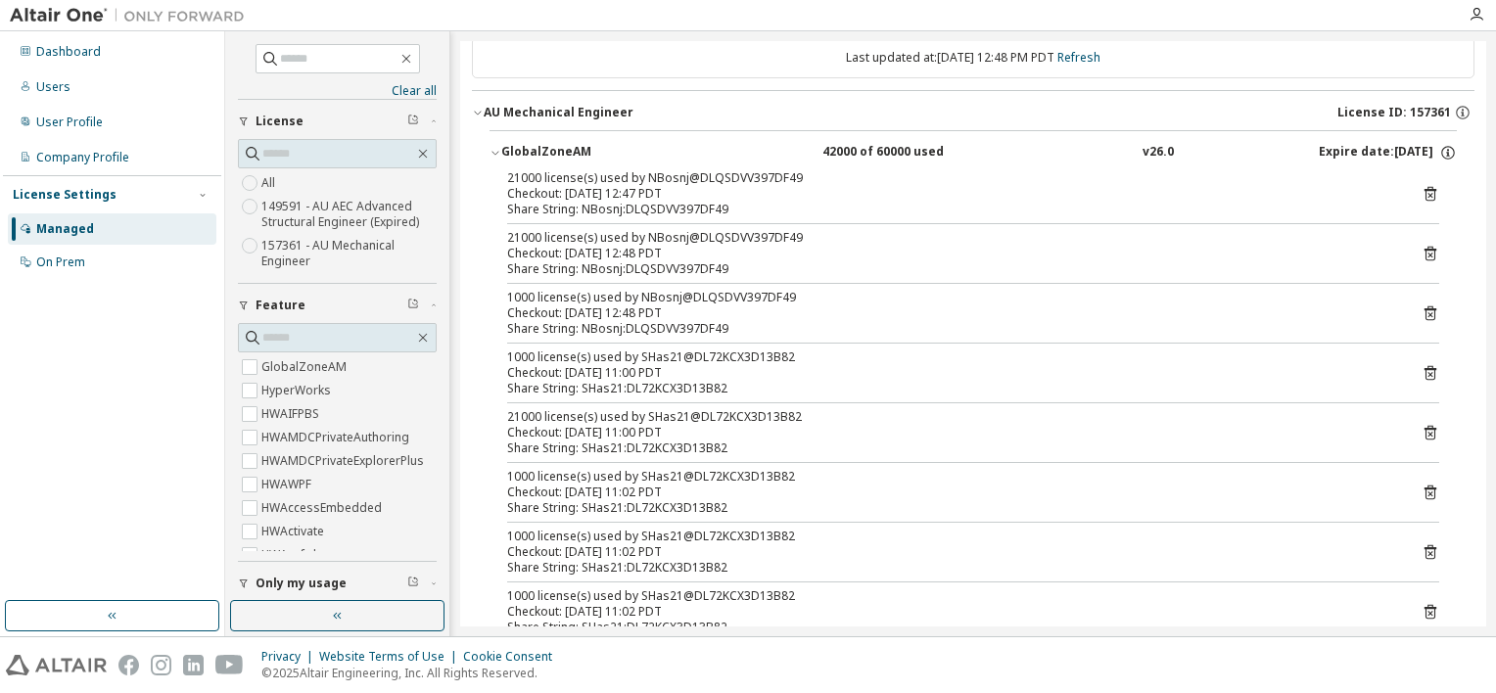
click at [1412, 56] on div "Last updated at: Tue 2025-10-07 12:48 PM PDT Refresh" at bounding box center [973, 57] width 1002 height 41
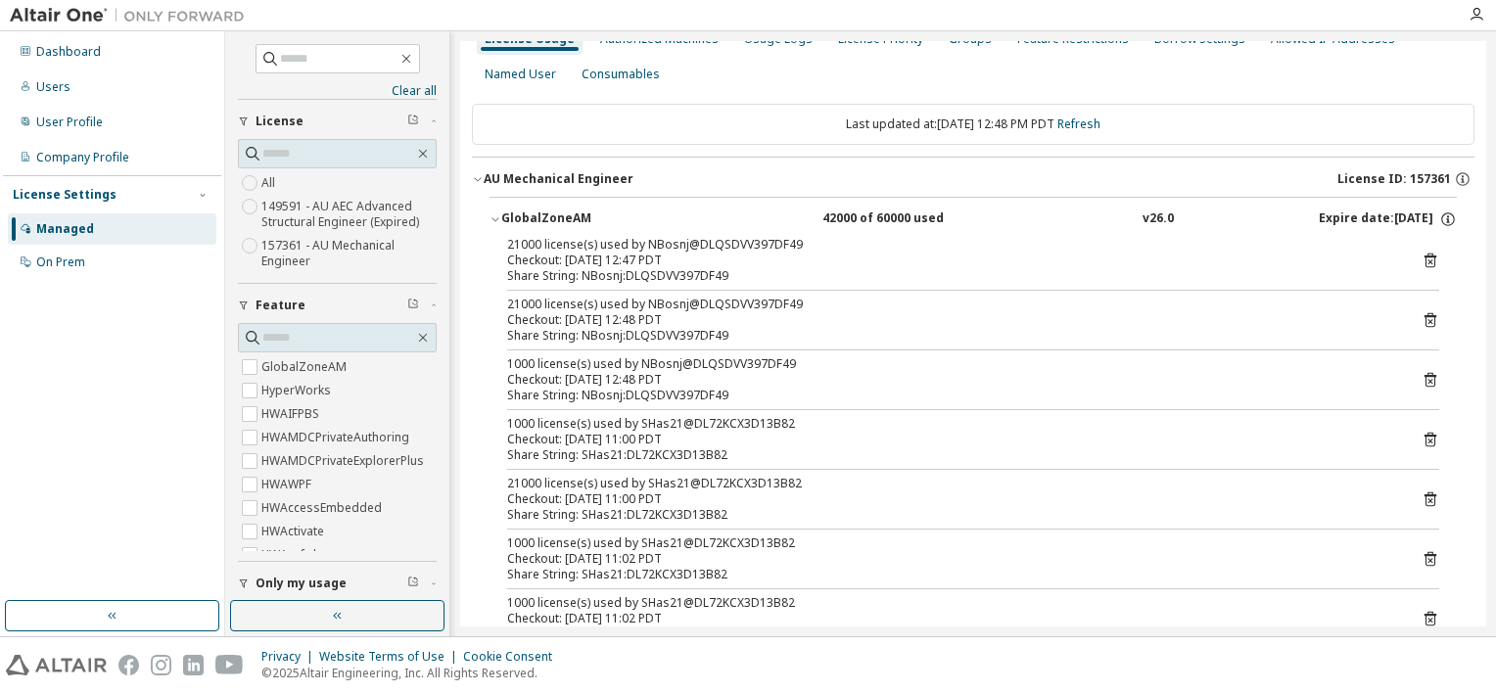
scroll to position [0, 0]
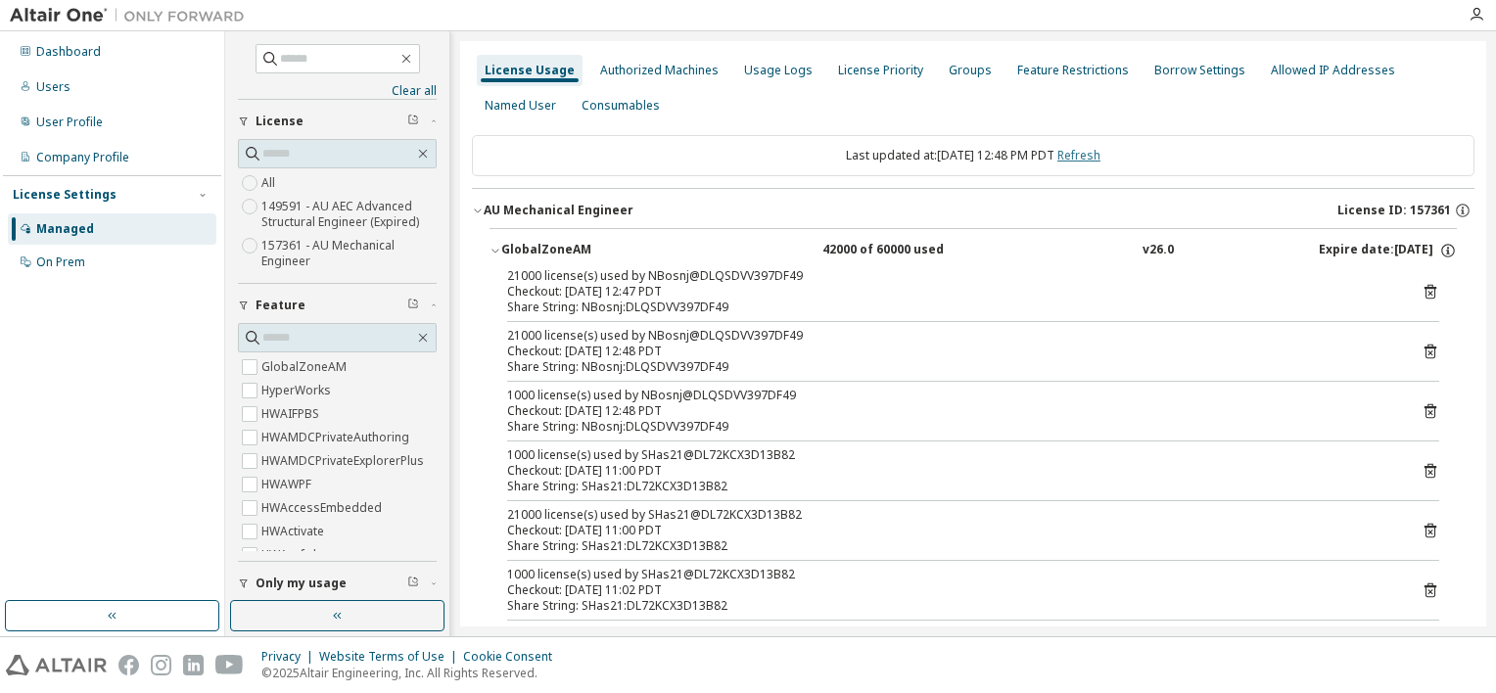
click at [1100, 153] on link "Refresh" at bounding box center [1078, 155] width 43 height 17
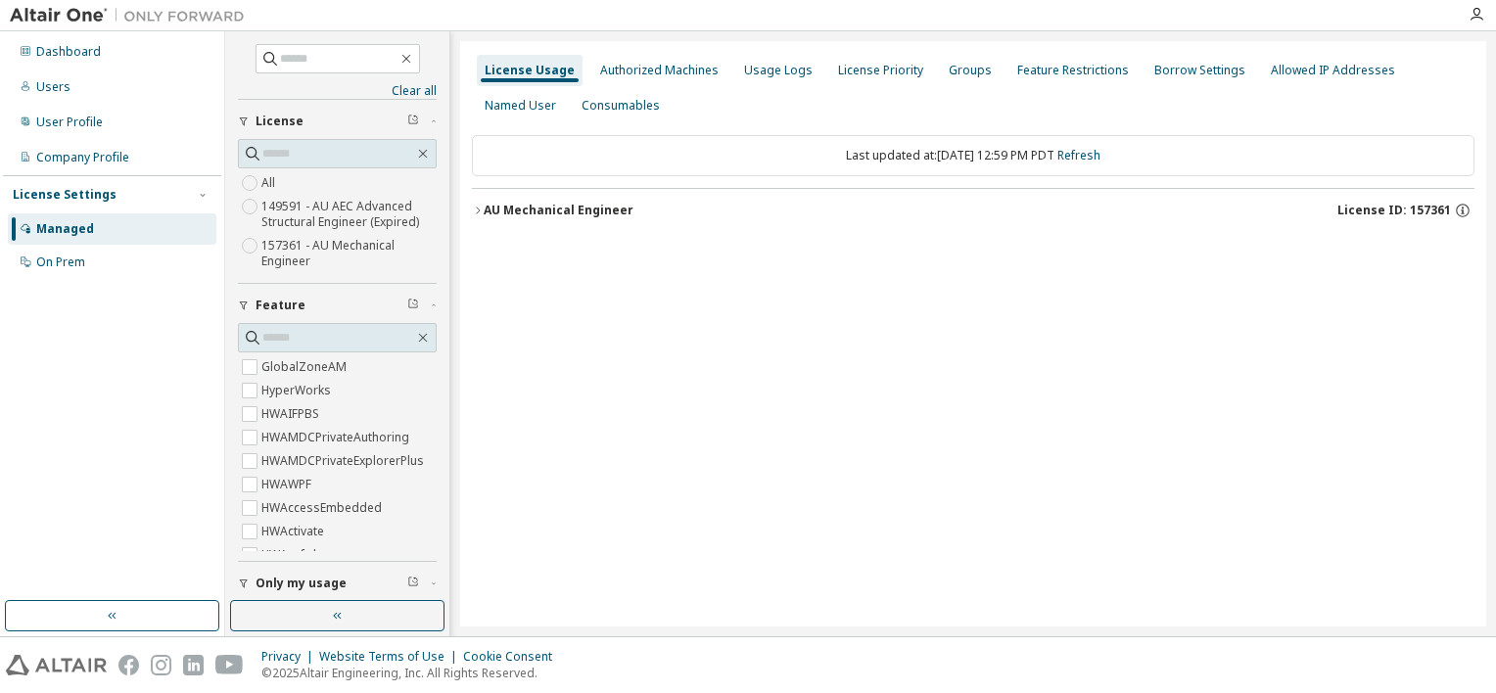
click at [613, 208] on div "AU Mechanical Engineer" at bounding box center [559, 211] width 150 height 16
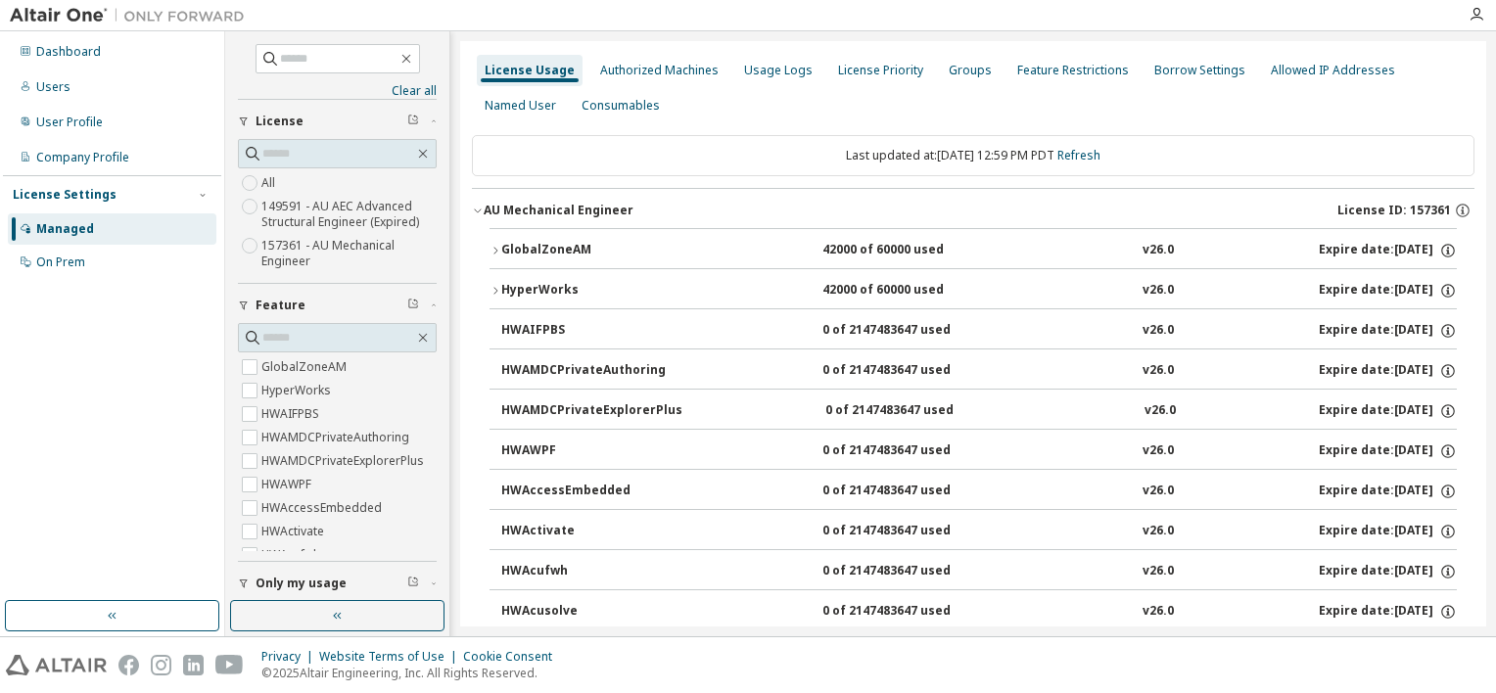
click at [498, 278] on button "HyperWorks 42000 of 60000 used v26.0 Expire date: 2026-06-28" at bounding box center [972, 290] width 967 height 43
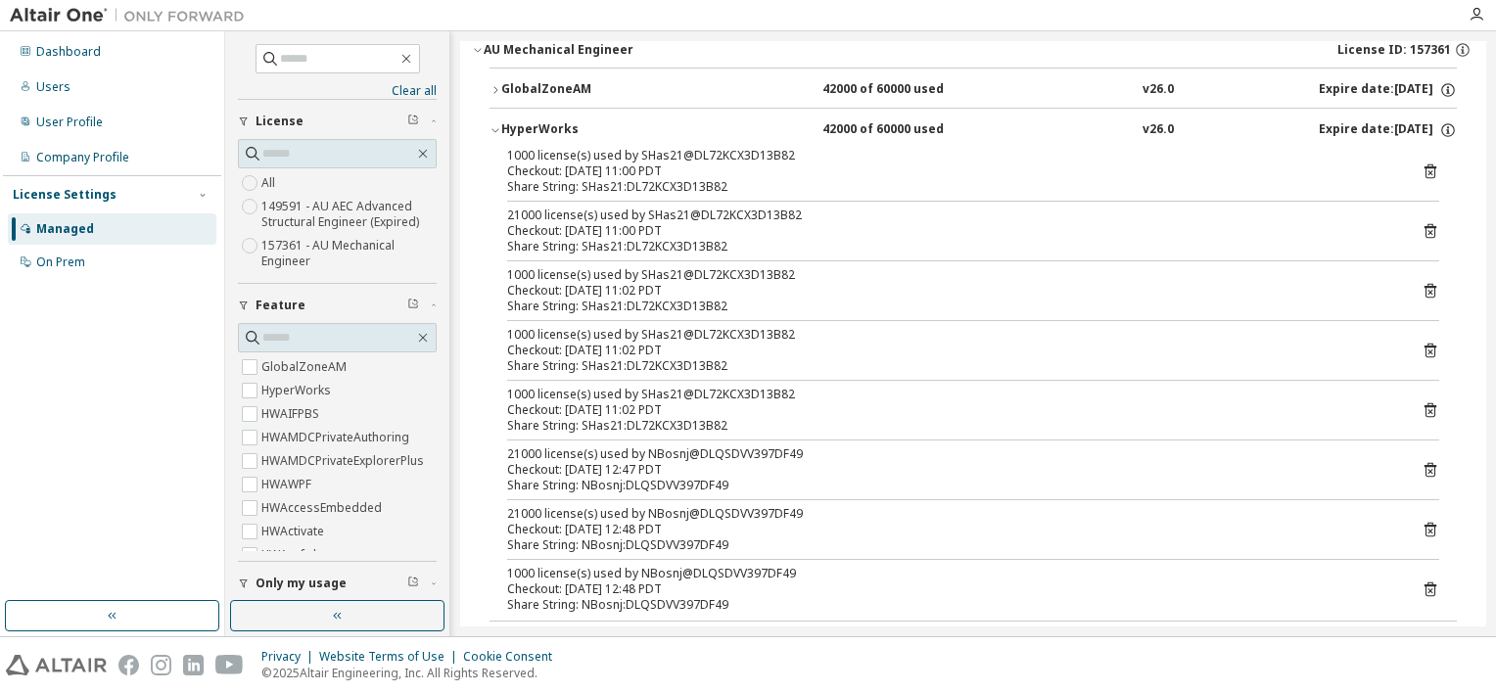
scroll to position [196, 0]
